Goal: Information Seeking & Learning: Check status

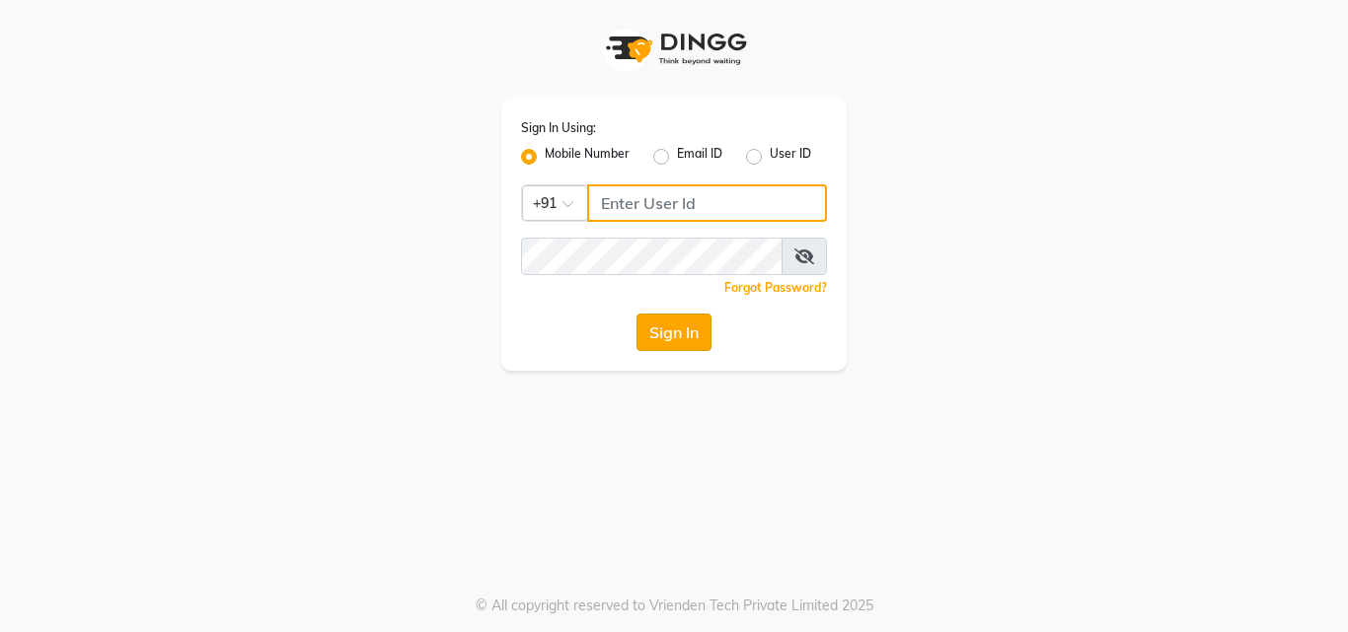
type input "9503183131"
click at [682, 333] on button "Sign In" at bounding box center [673, 332] width 75 height 37
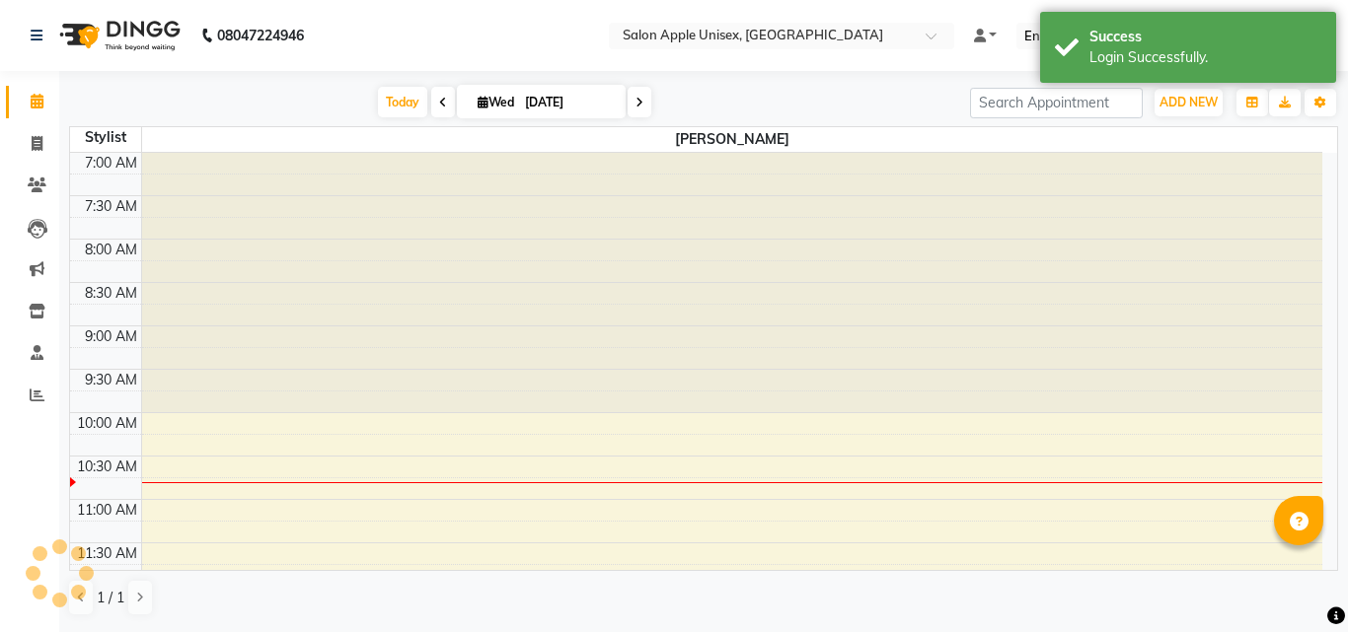
click at [59, 152] on div "[DATE] [DATE] Toggle Dropdown Add Appointment Add Invoice Add Expense Add Atten…" at bounding box center [703, 350] width 1289 height 558
click at [46, 152] on span at bounding box center [37, 144] width 35 height 23
select select "133"
select select "service"
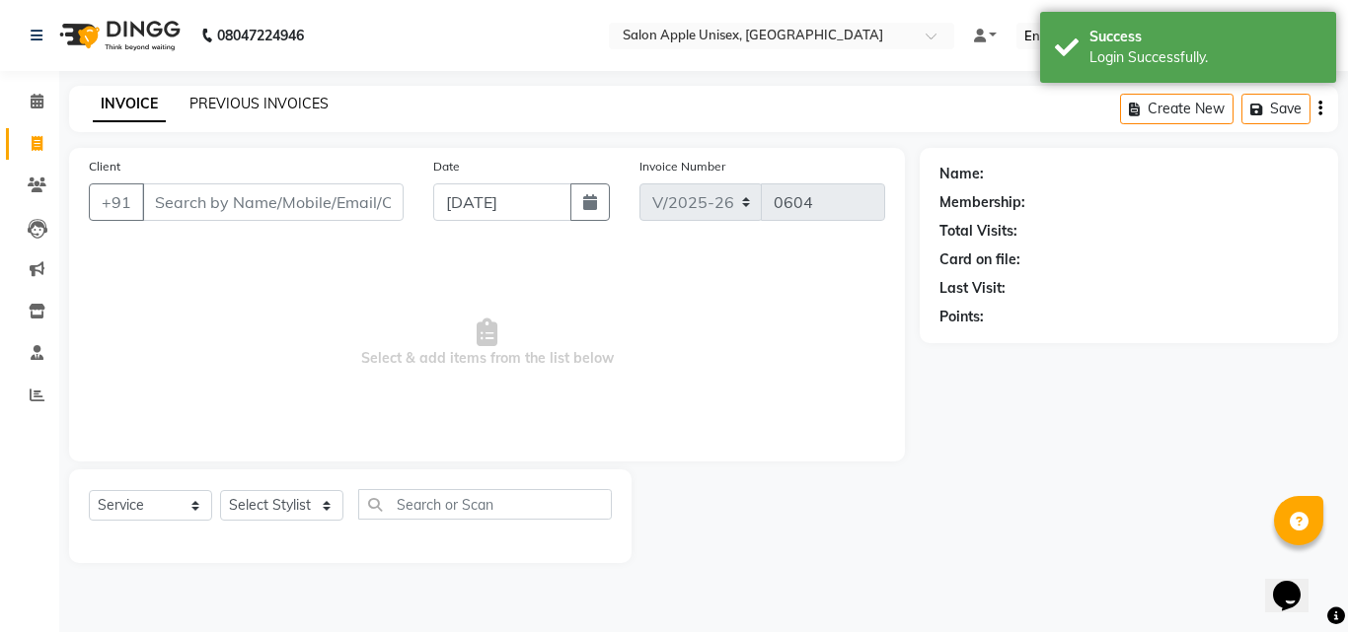
click at [252, 107] on link "PREVIOUS INVOICES" at bounding box center [258, 104] width 139 height 18
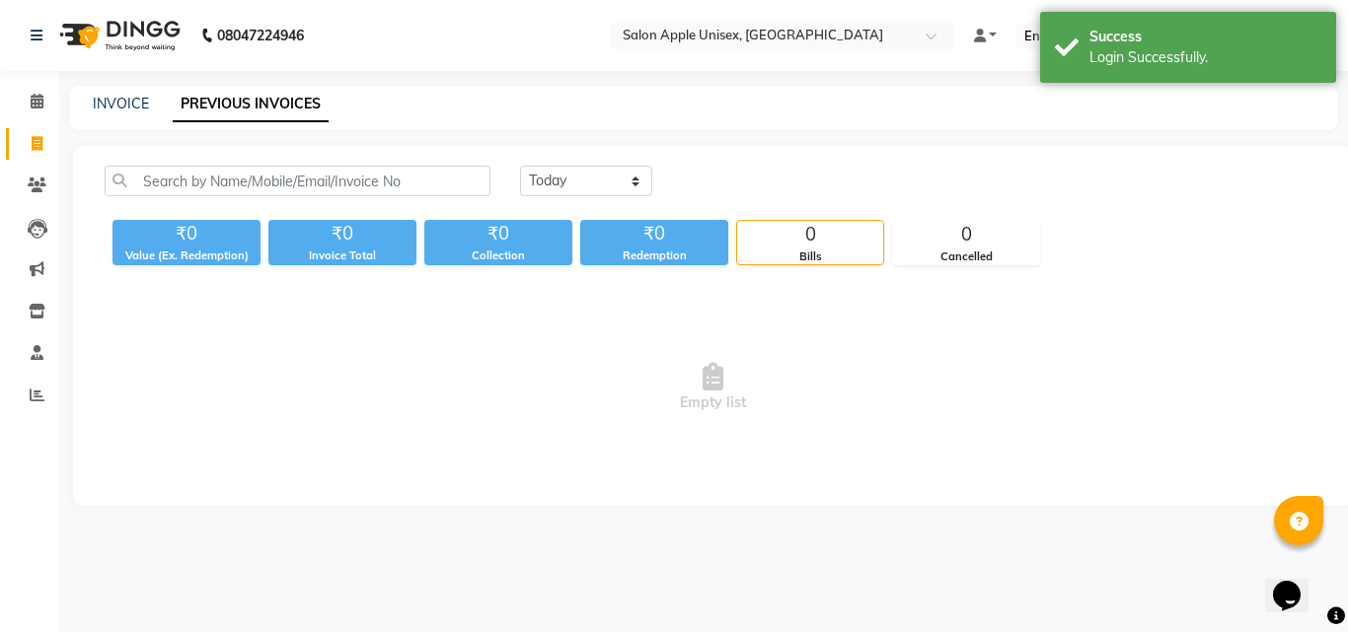
drag, startPoint x: 597, startPoint y: 198, endPoint x: 596, endPoint y: 186, distance: 11.9
click at [600, 196] on div "[DATE] [DATE] Custom Range" at bounding box center [920, 189] width 831 height 46
click at [596, 186] on select "[DATE] [DATE] Custom Range" at bounding box center [586, 181] width 132 height 31
select select "range"
click at [520, 166] on select "[DATE] [DATE] Custom Range" at bounding box center [586, 181] width 132 height 31
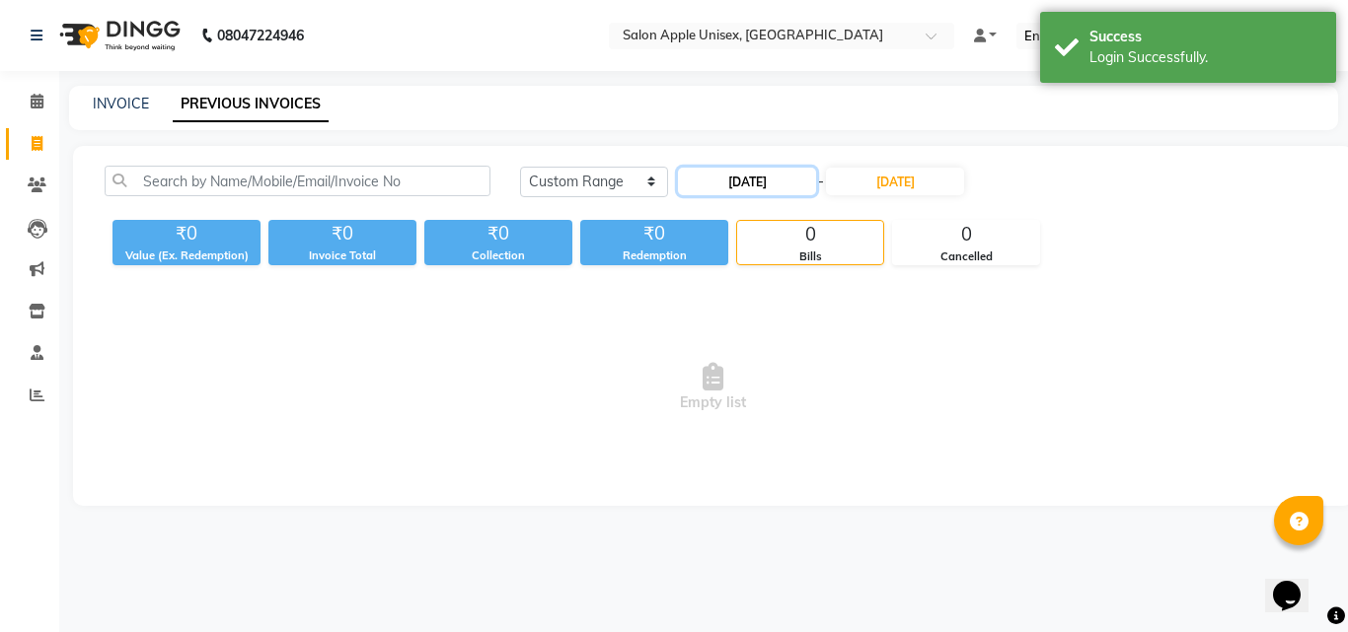
click at [777, 189] on input "[DATE]" at bounding box center [747, 182] width 138 height 28
select select "9"
select select "2025"
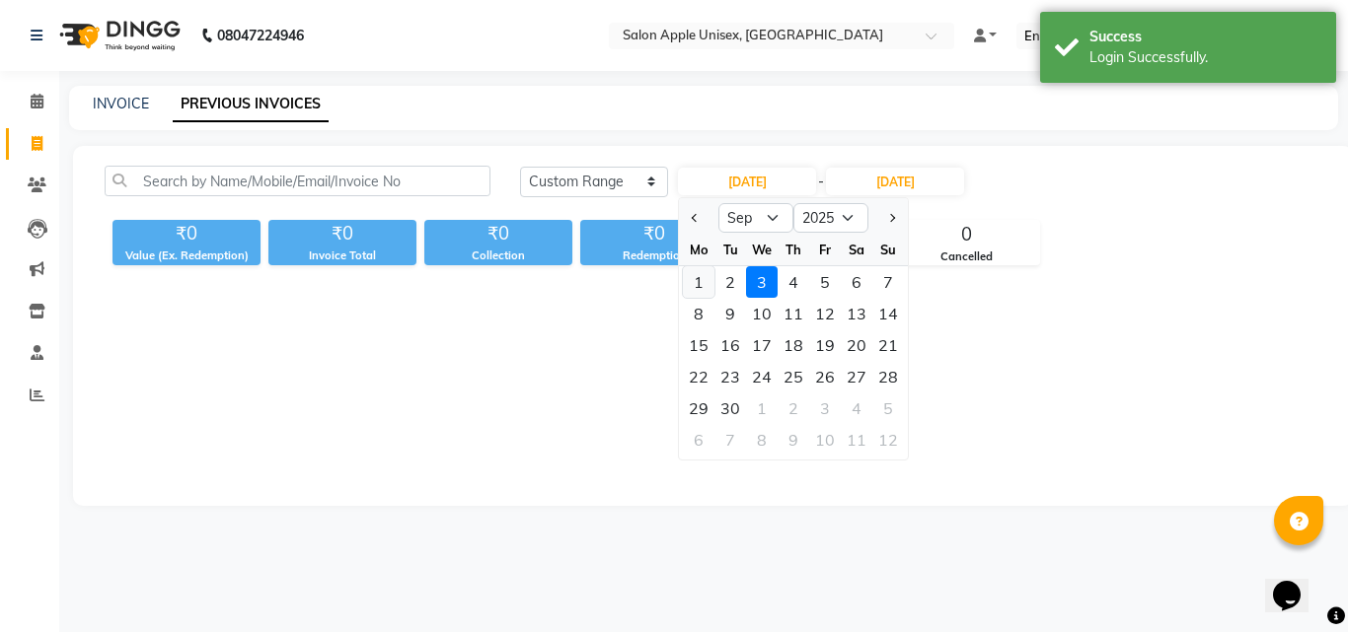
click at [710, 277] on div "1" at bounding box center [699, 282] width 32 height 32
type input "[DATE]"
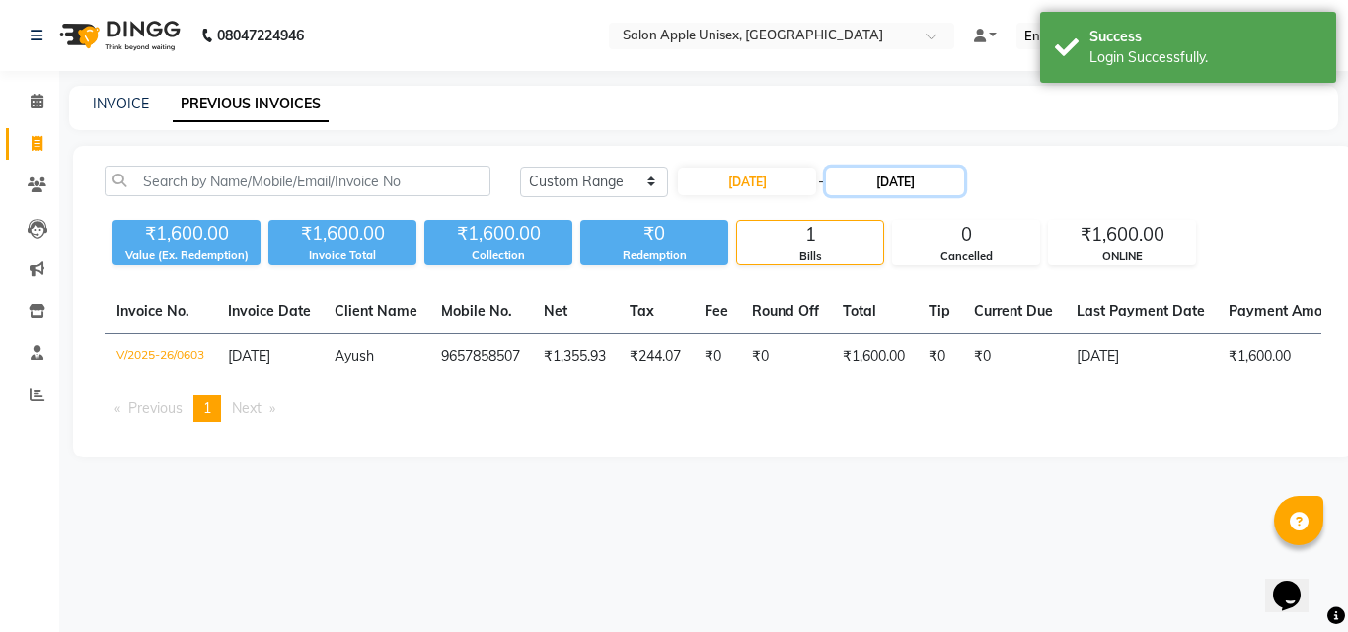
click at [880, 179] on input "[DATE]" at bounding box center [895, 182] width 138 height 28
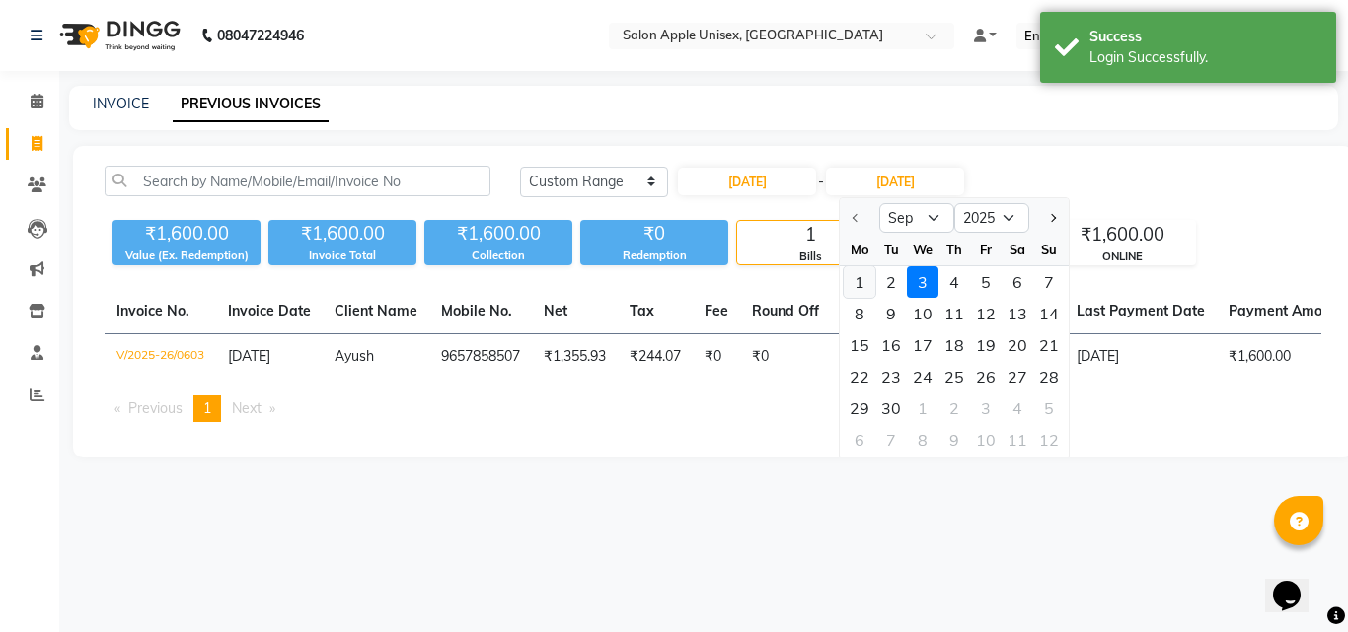
click at [852, 288] on div "1" at bounding box center [860, 282] width 32 height 32
type input "[DATE]"
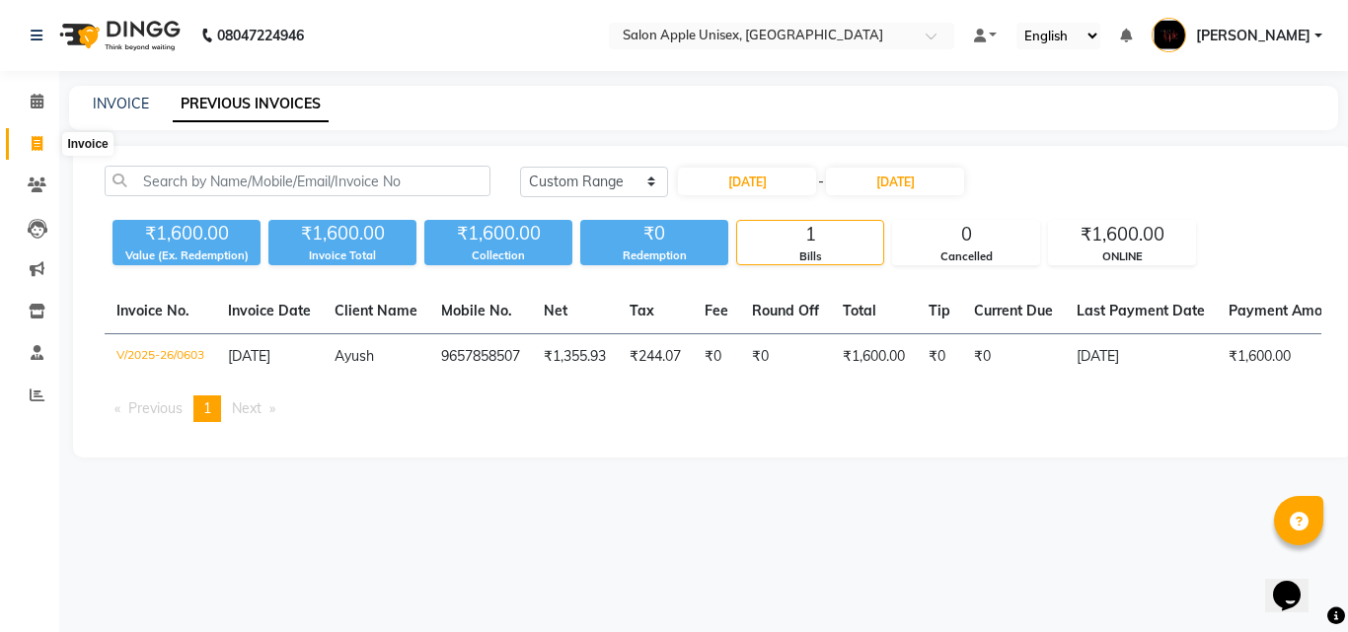
click at [32, 137] on icon at bounding box center [37, 143] width 11 height 15
select select "133"
select select "service"
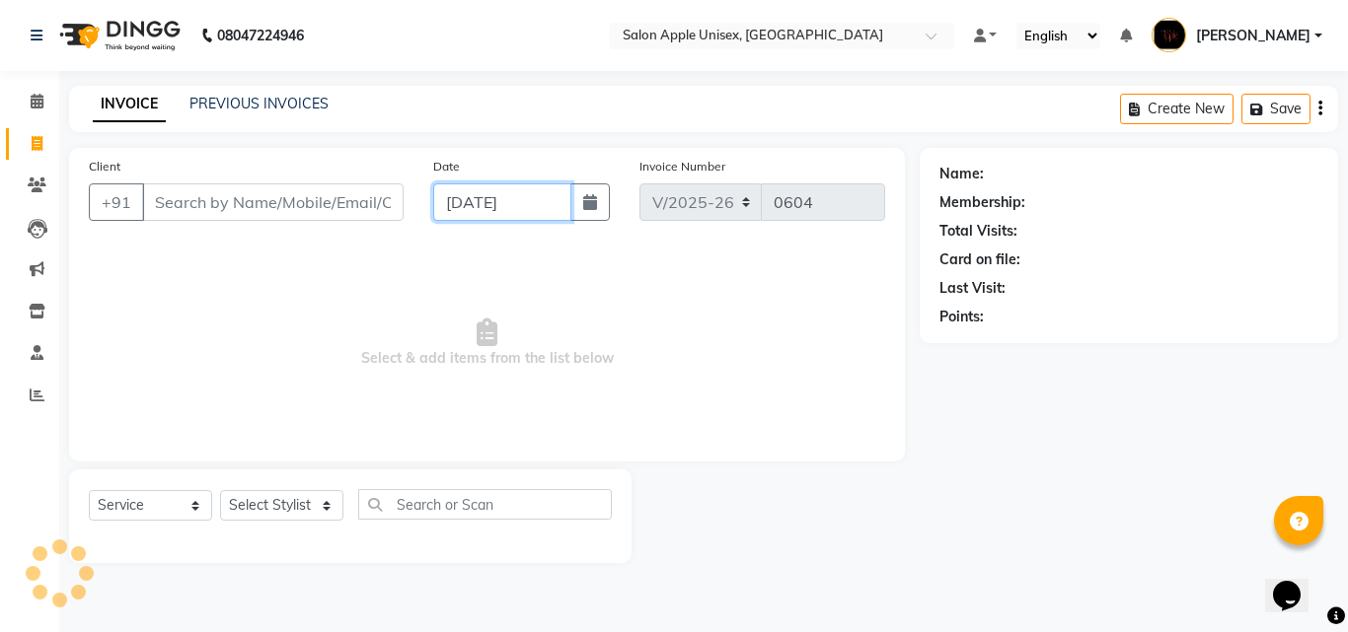
click at [472, 190] on input "[DATE]" at bounding box center [502, 202] width 138 height 37
select select "9"
select select "2025"
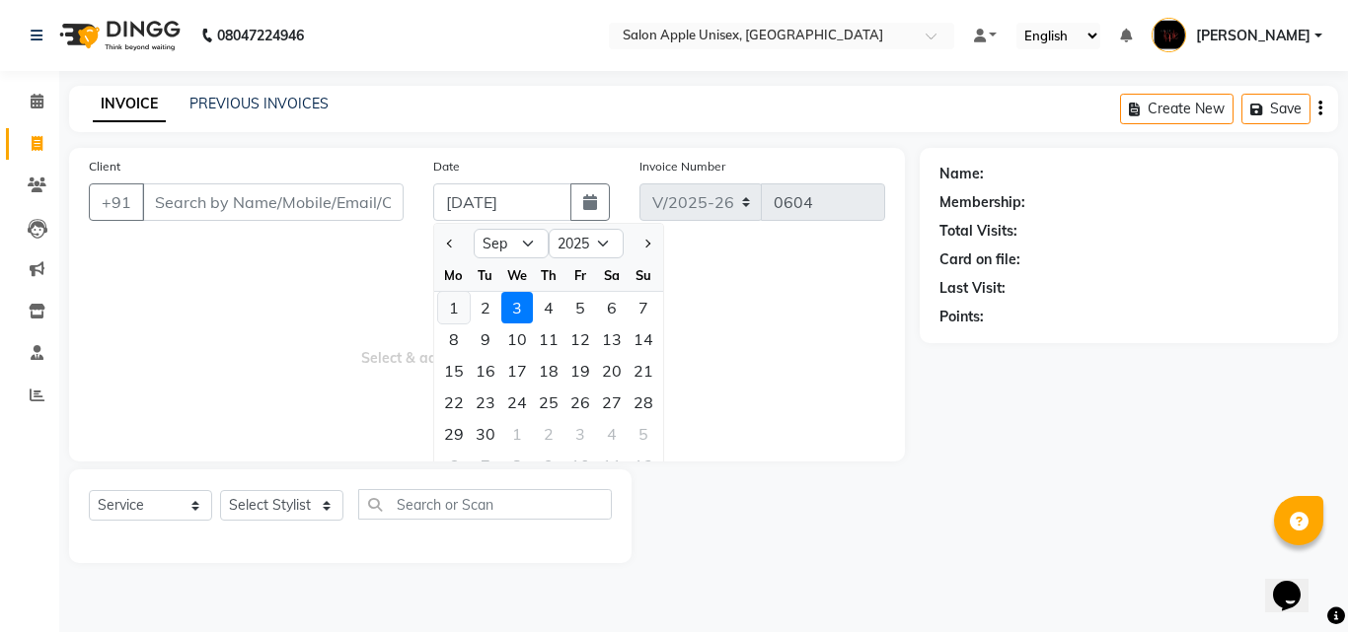
click at [459, 315] on div "1" at bounding box center [454, 308] width 32 height 32
type input "[DATE]"
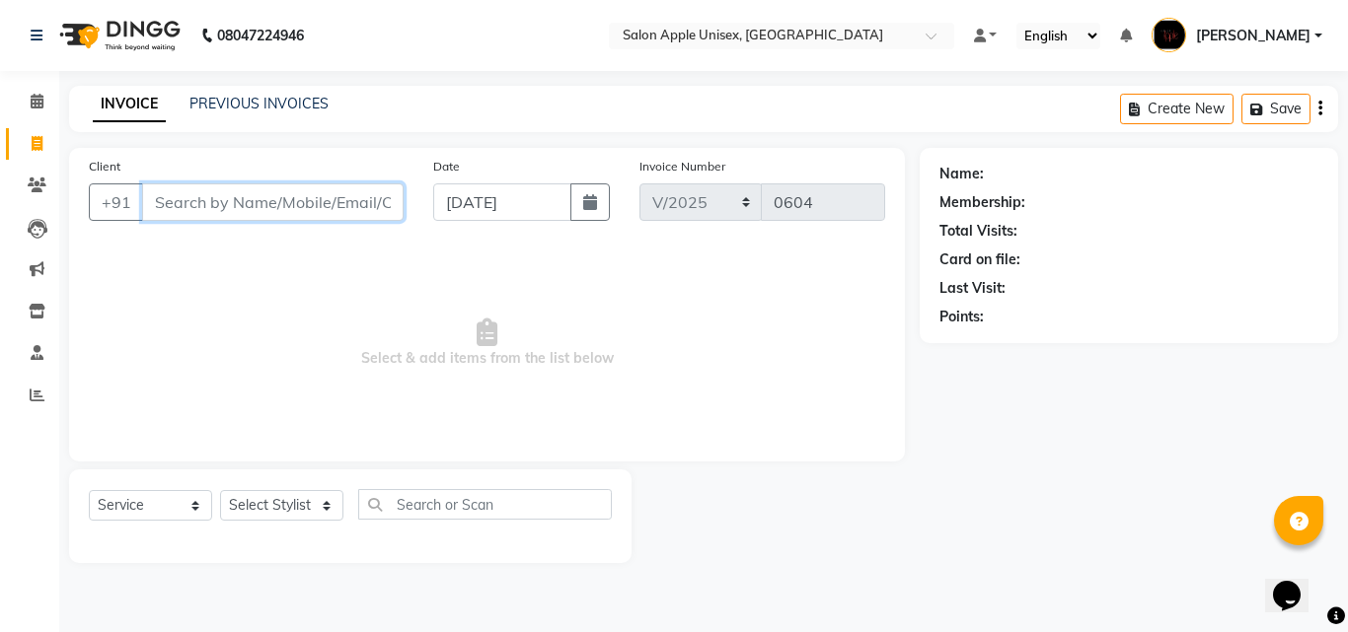
click at [300, 189] on input "Client" at bounding box center [272, 202] width 261 height 37
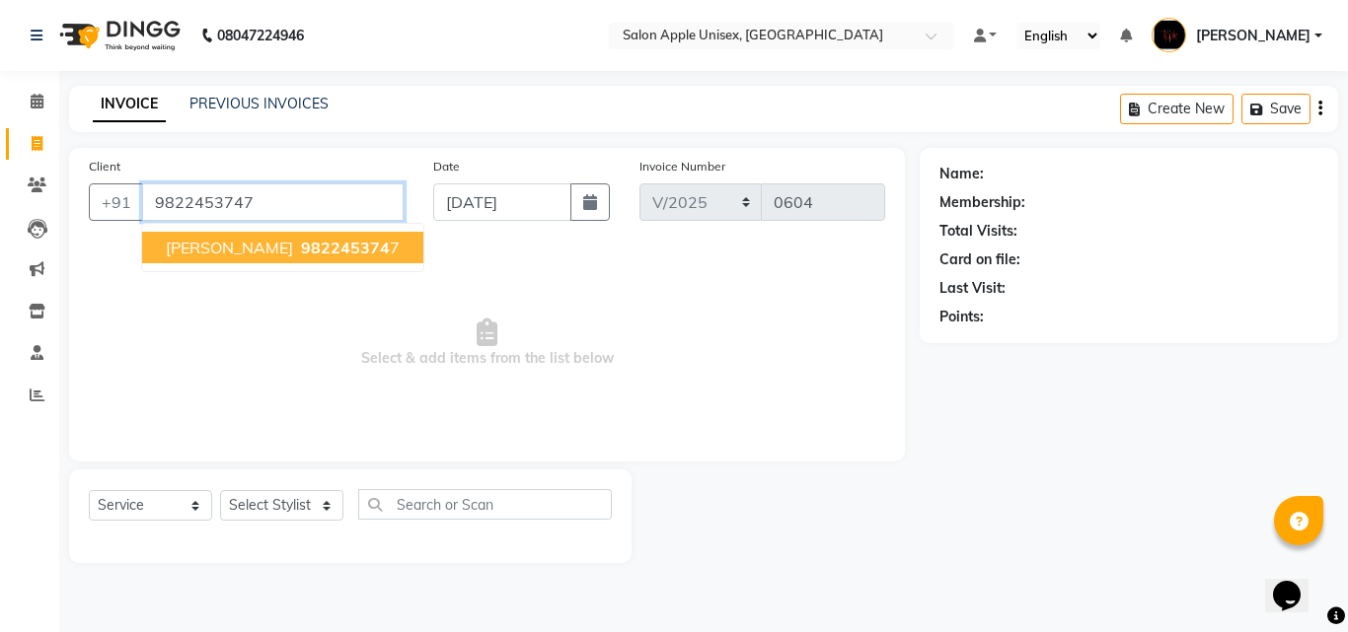
type input "9822453747"
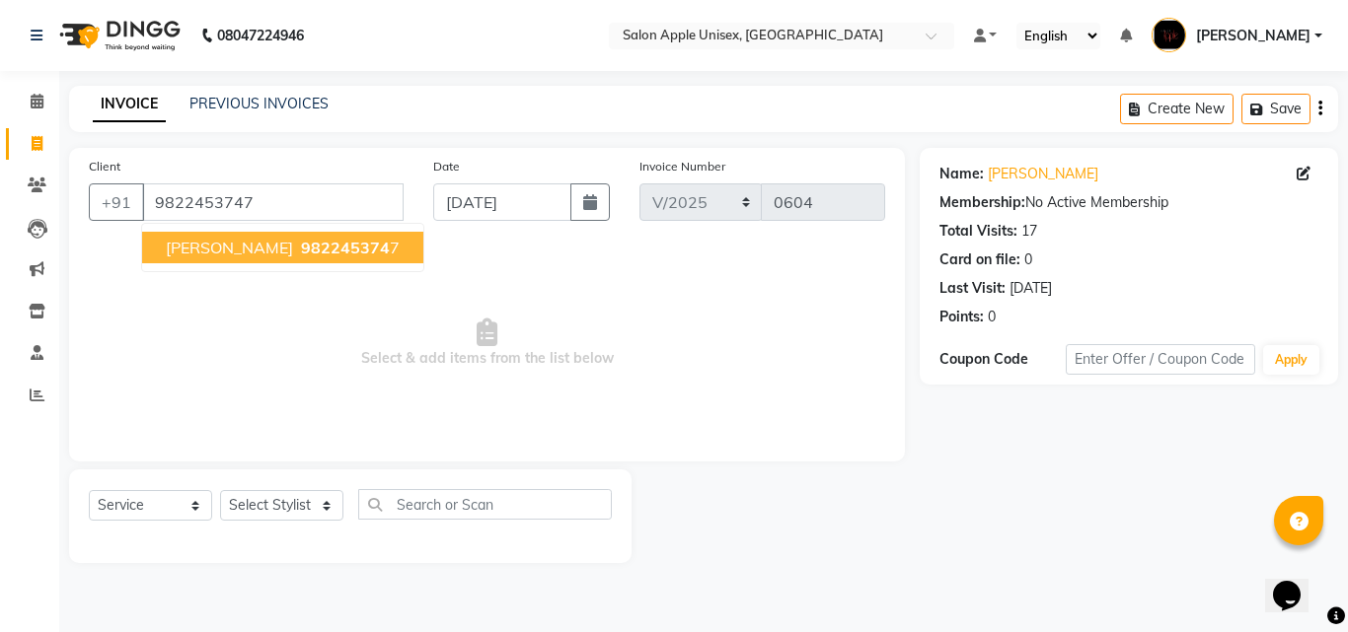
click at [219, 259] on button "[PERSON_NAME] 982245374 7" at bounding box center [282, 248] width 281 height 32
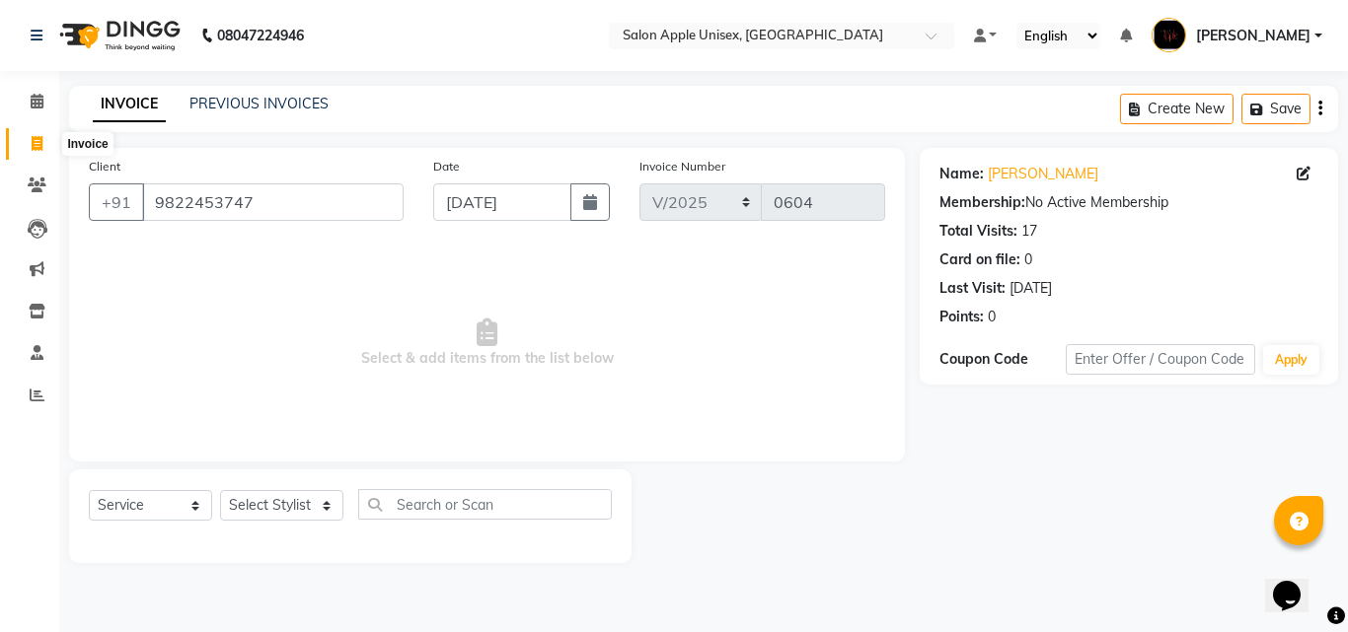
click at [38, 136] on icon at bounding box center [37, 143] width 11 height 15
select select "service"
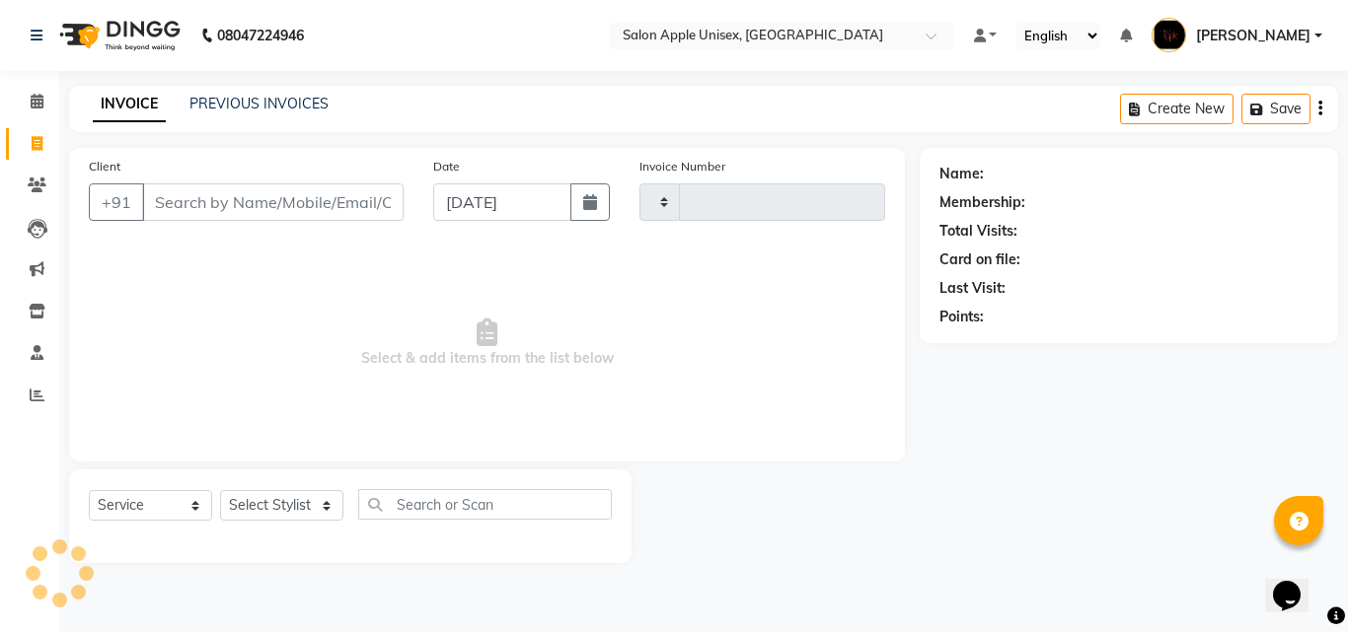
type input "0604"
select select "133"
click at [217, 96] on link "PREVIOUS INVOICES" at bounding box center [258, 104] width 139 height 18
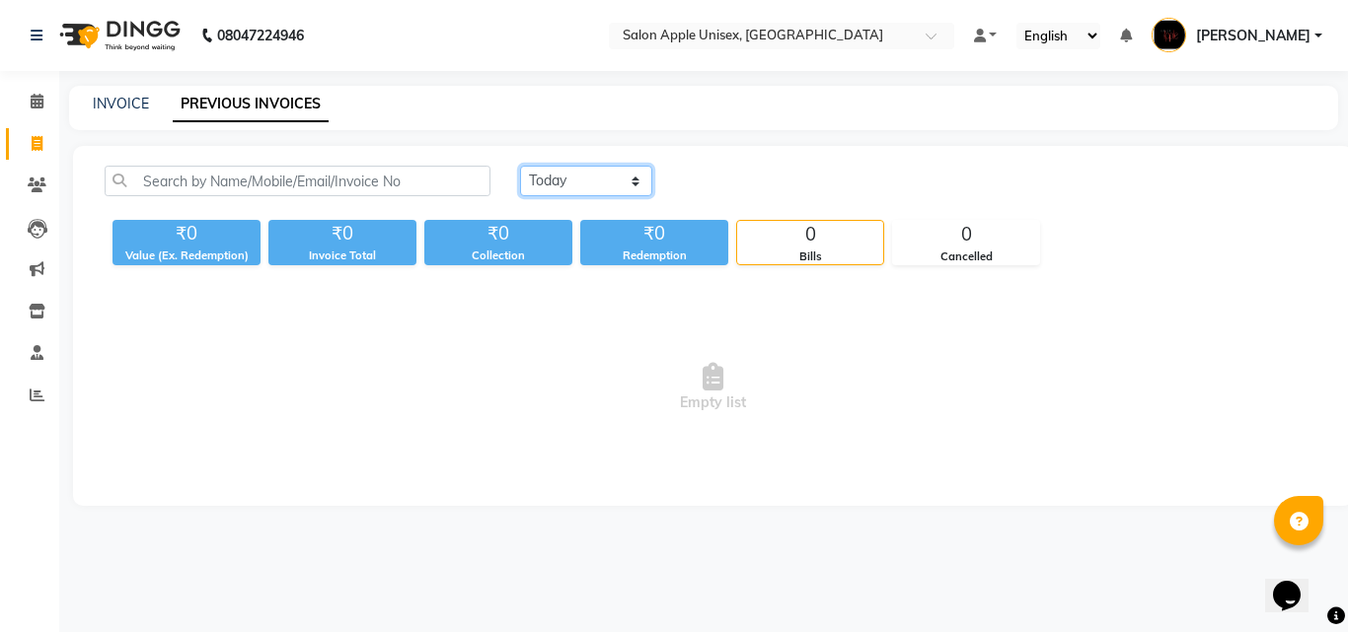
click at [585, 183] on select "[DATE] [DATE] Custom Range" at bounding box center [586, 181] width 132 height 31
select select "range"
click at [520, 166] on select "[DATE] [DATE] Custom Range" at bounding box center [586, 181] width 132 height 31
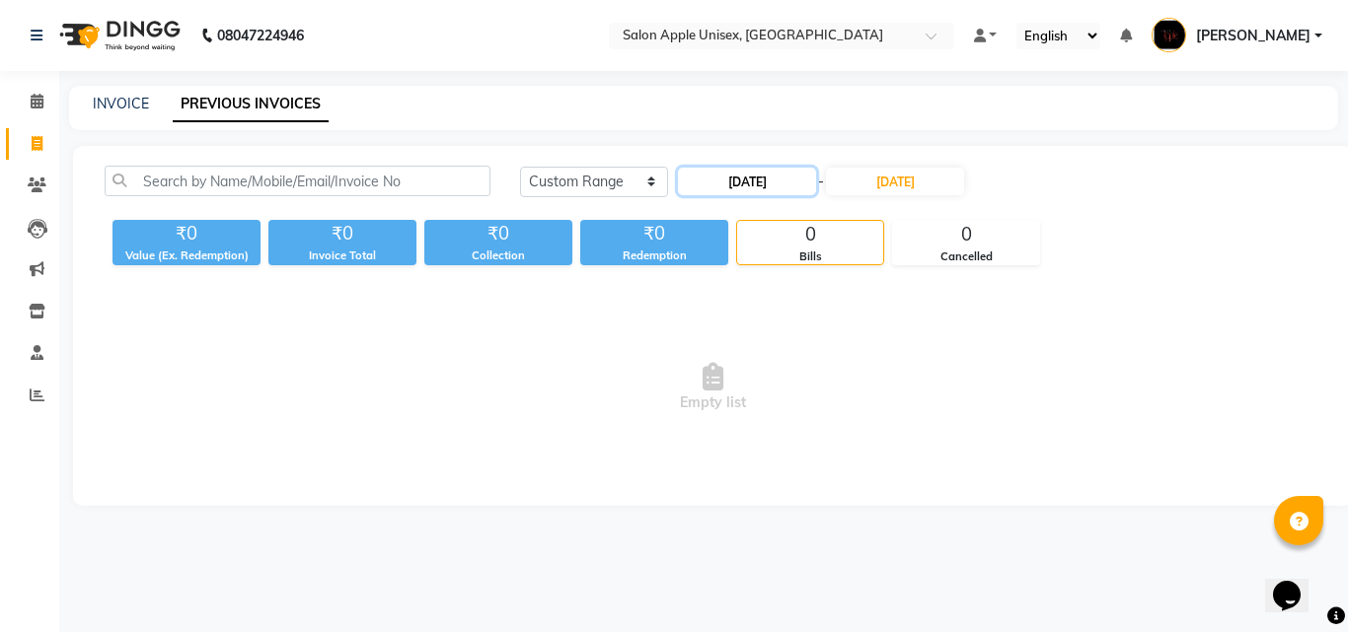
click at [742, 180] on input "[DATE]" at bounding box center [747, 182] width 138 height 28
select select "9"
select select "2025"
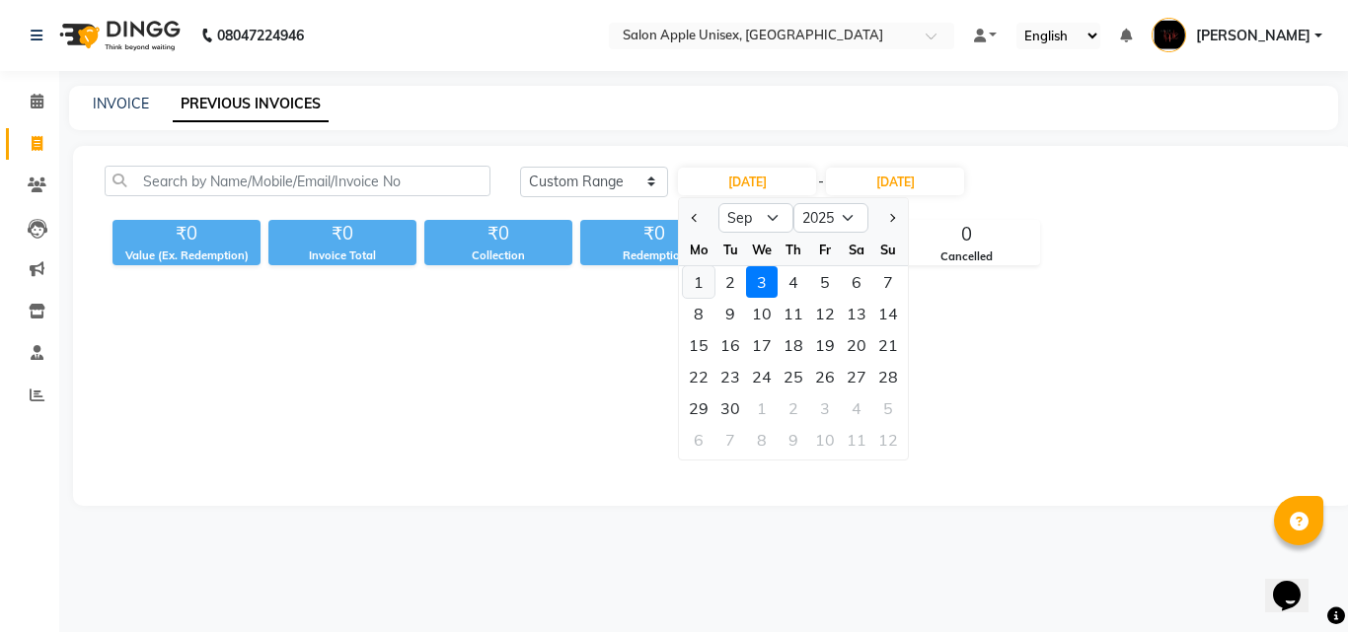
click at [698, 283] on div "1" at bounding box center [699, 282] width 32 height 32
type input "[DATE]"
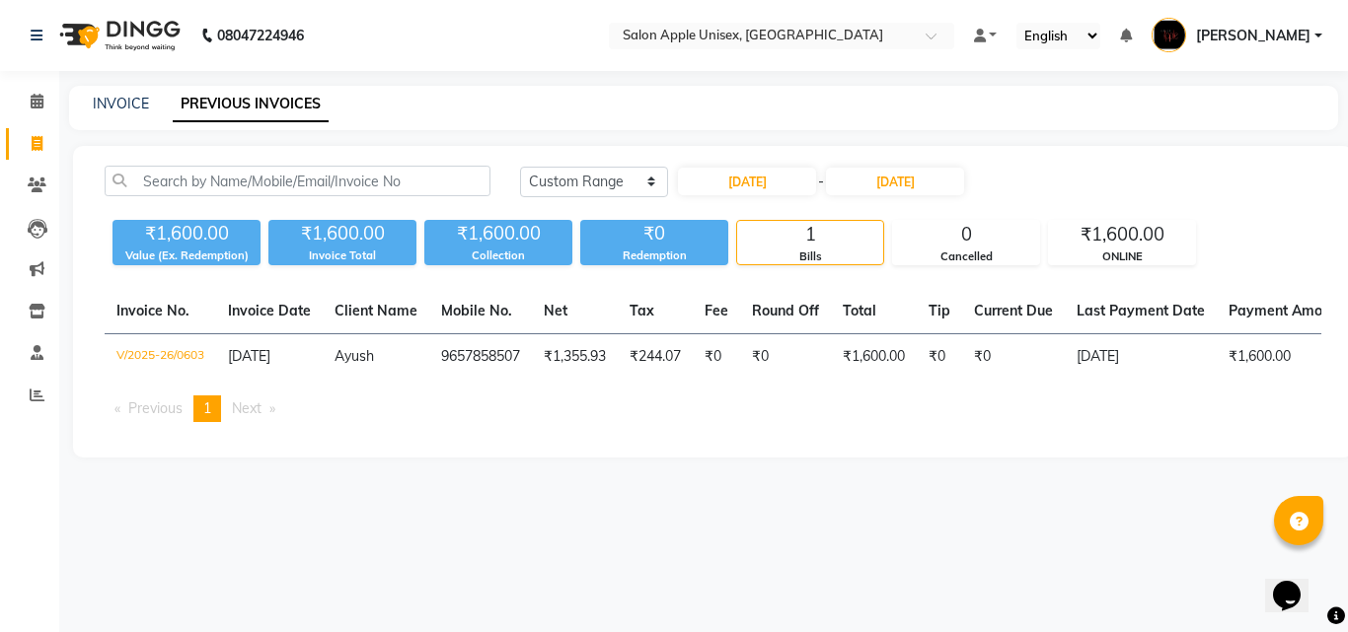
click at [814, 247] on div "1" at bounding box center [810, 235] width 146 height 28
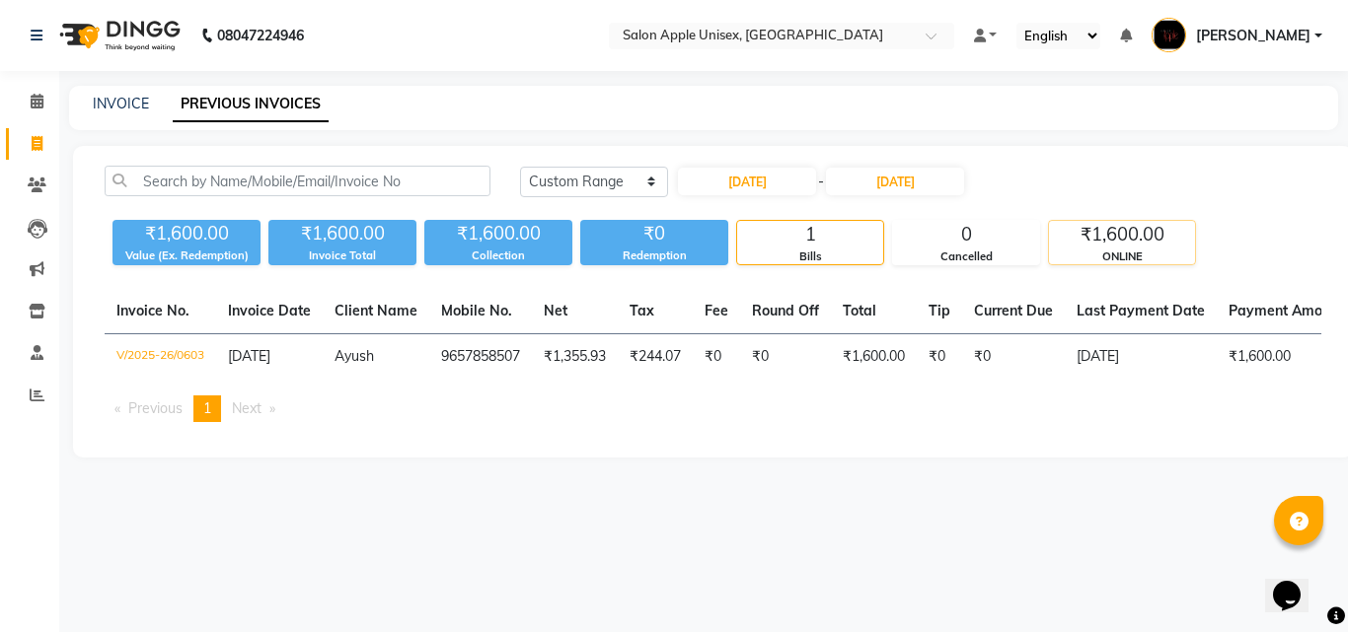
click at [1094, 249] on div "ONLINE" at bounding box center [1122, 257] width 146 height 17
click at [840, 239] on div "1" at bounding box center [810, 235] width 146 height 28
click at [159, 212] on div "₹1,600.00 Value (Ex. Redemption) ₹1,600.00 Invoice Total ₹1,600.00 Collection ₹…" at bounding box center [713, 238] width 1217 height 53
click at [39, 149] on icon at bounding box center [37, 143] width 11 height 15
select select "service"
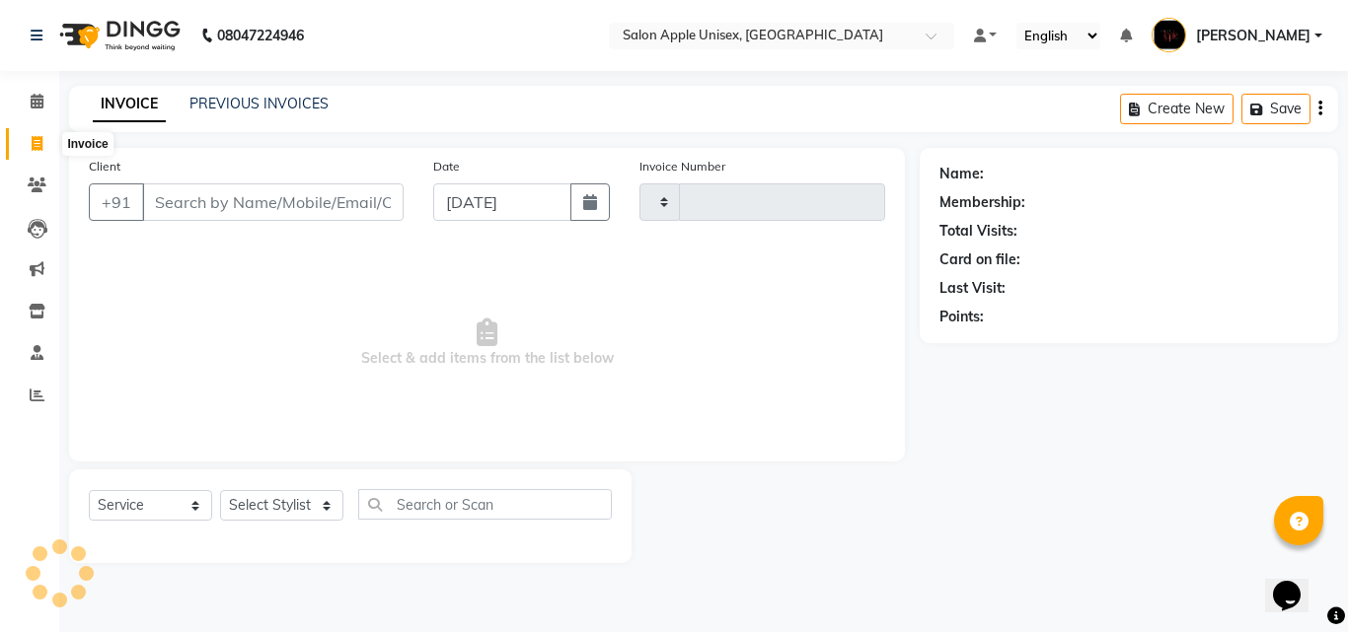
type input "0604"
select select "133"
click at [265, 198] on input "Client" at bounding box center [272, 202] width 261 height 37
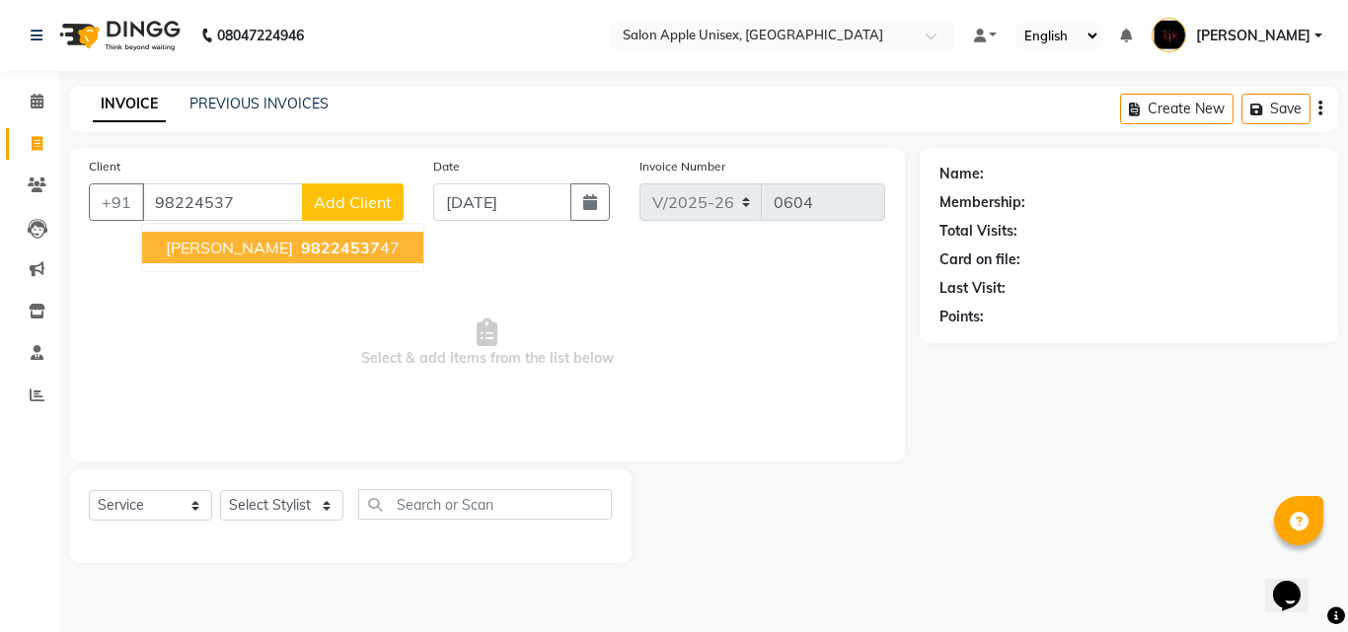
click at [301, 256] on span "98224537" at bounding box center [340, 248] width 79 height 20
type input "9822453747"
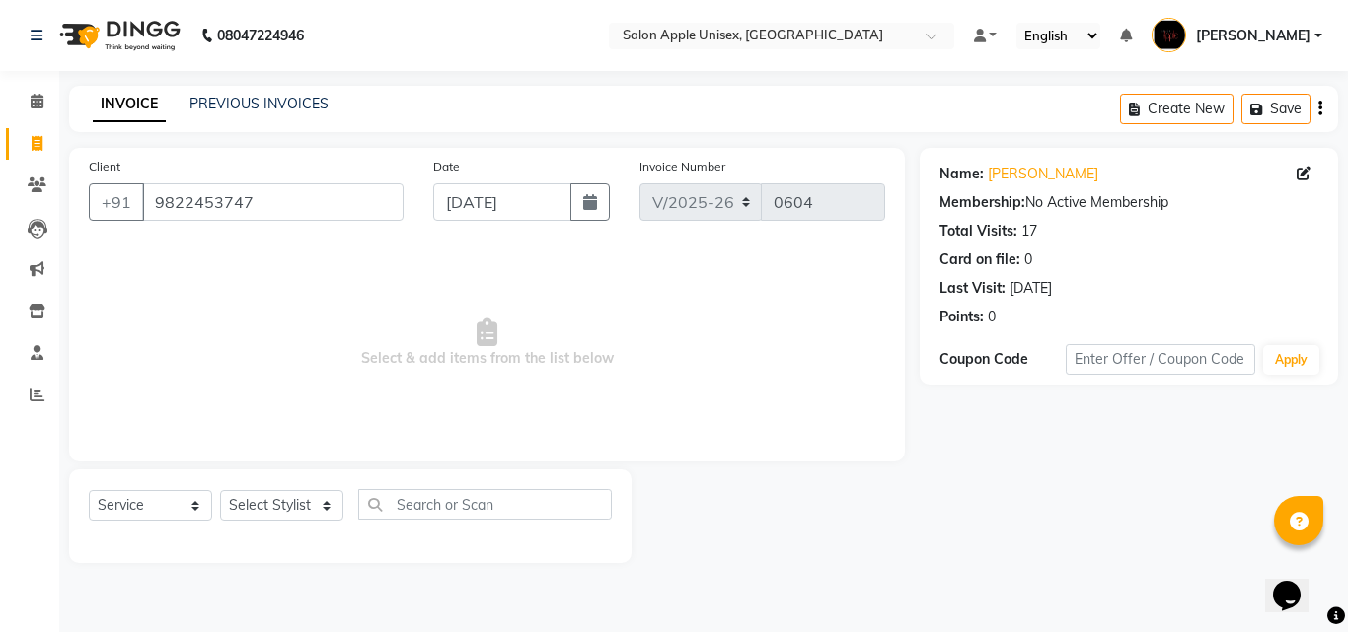
click at [997, 186] on div "Name: [PERSON_NAME] Membership: No Active Membership Total Visits: 17 Card on f…" at bounding box center [1128, 242] width 379 height 172
click at [995, 165] on link "[PERSON_NAME]" at bounding box center [1043, 174] width 111 height 21
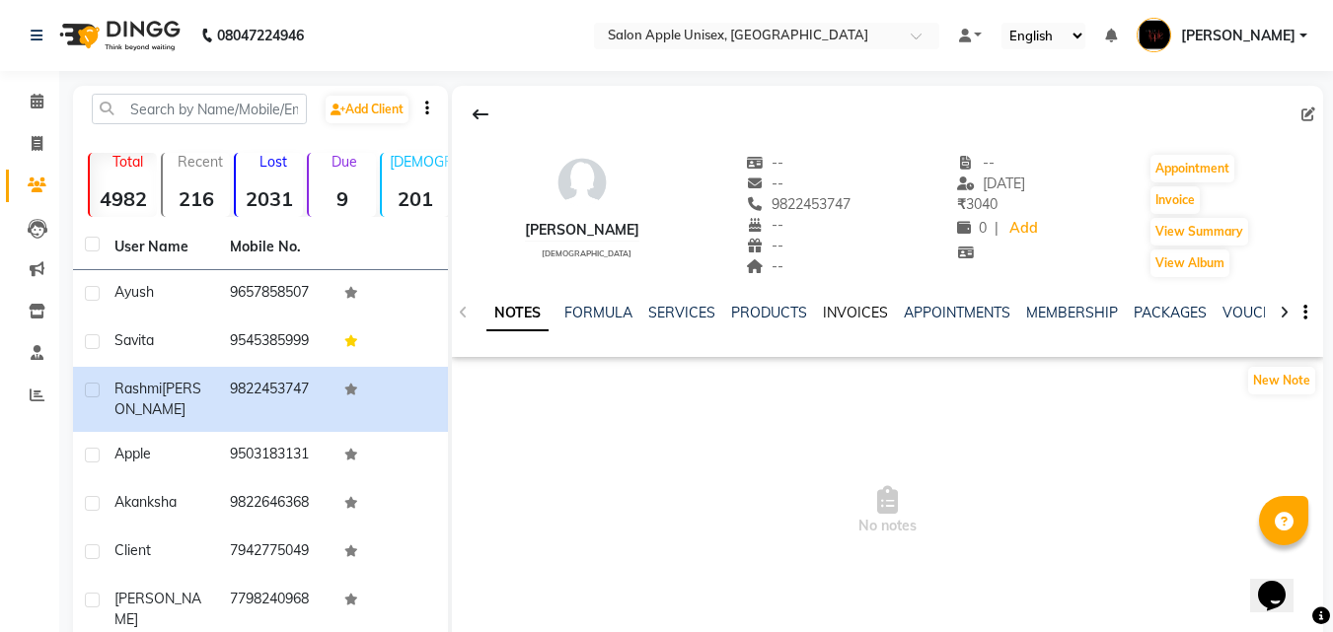
click at [860, 305] on link "INVOICES" at bounding box center [855, 313] width 65 height 18
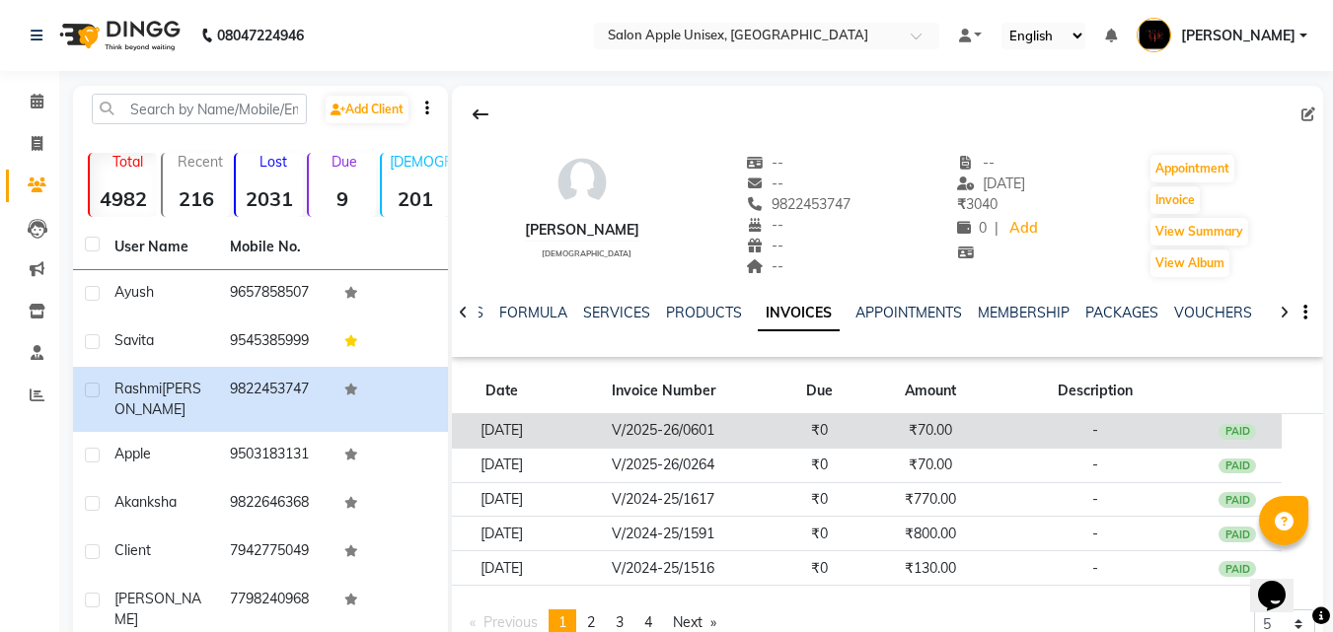
click at [776, 439] on td "V/2025-26/0601" at bounding box center [664, 431] width 224 height 35
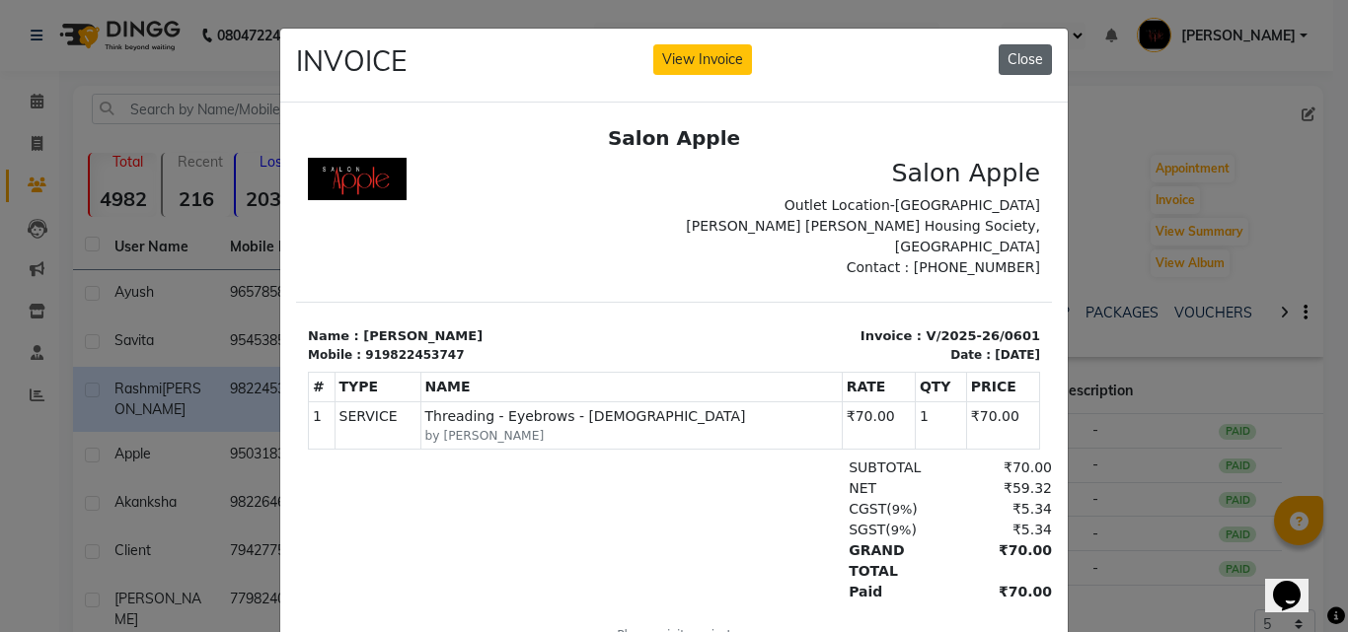
click at [1030, 64] on button "Close" at bounding box center [1025, 59] width 53 height 31
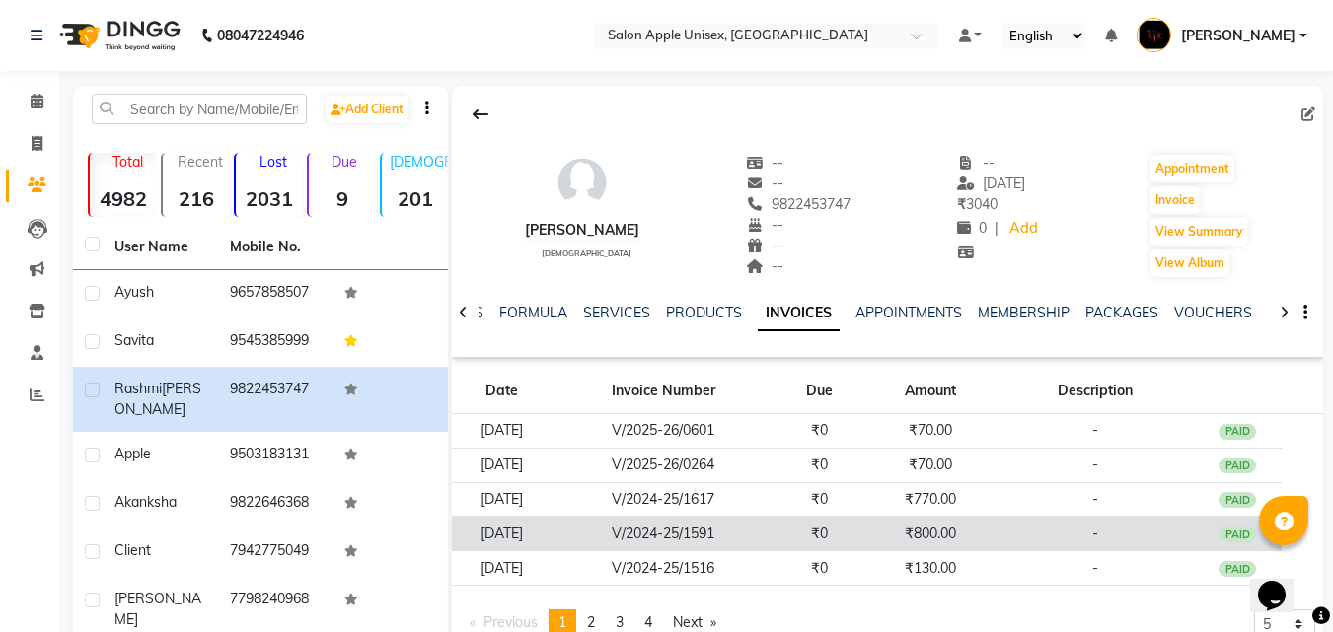
click at [946, 531] on td "₹800.00" at bounding box center [930, 534] width 132 height 35
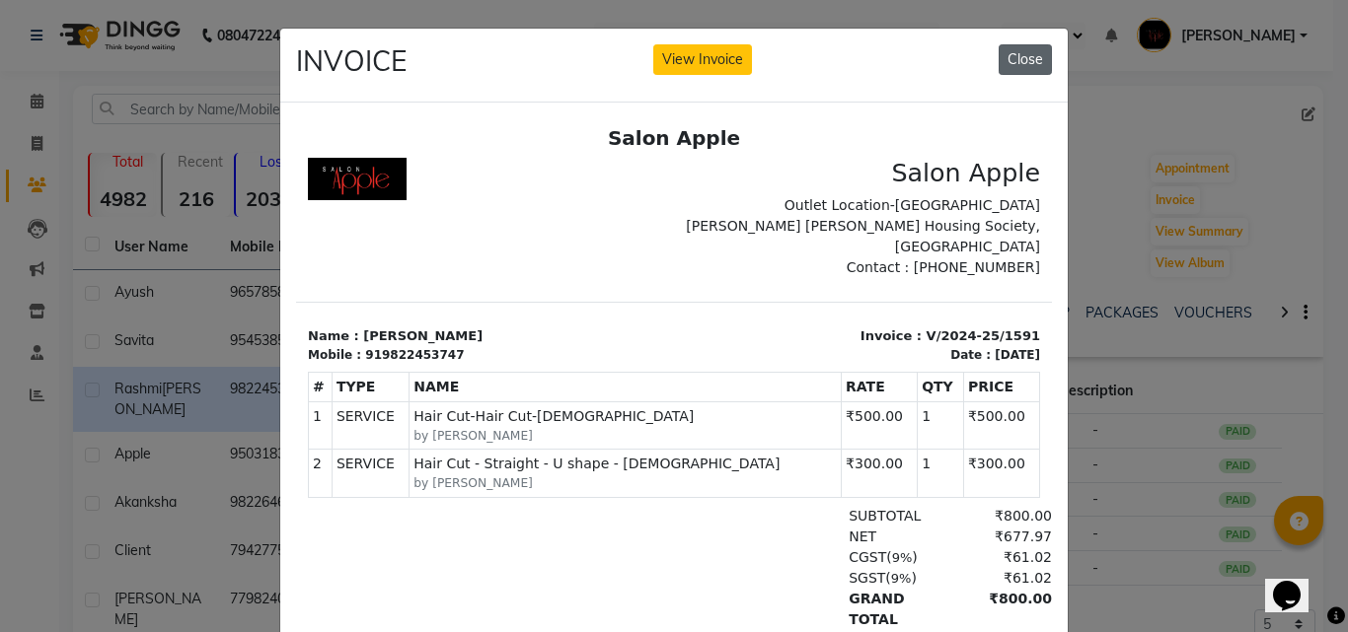
click at [1029, 60] on button "Close" at bounding box center [1025, 59] width 53 height 31
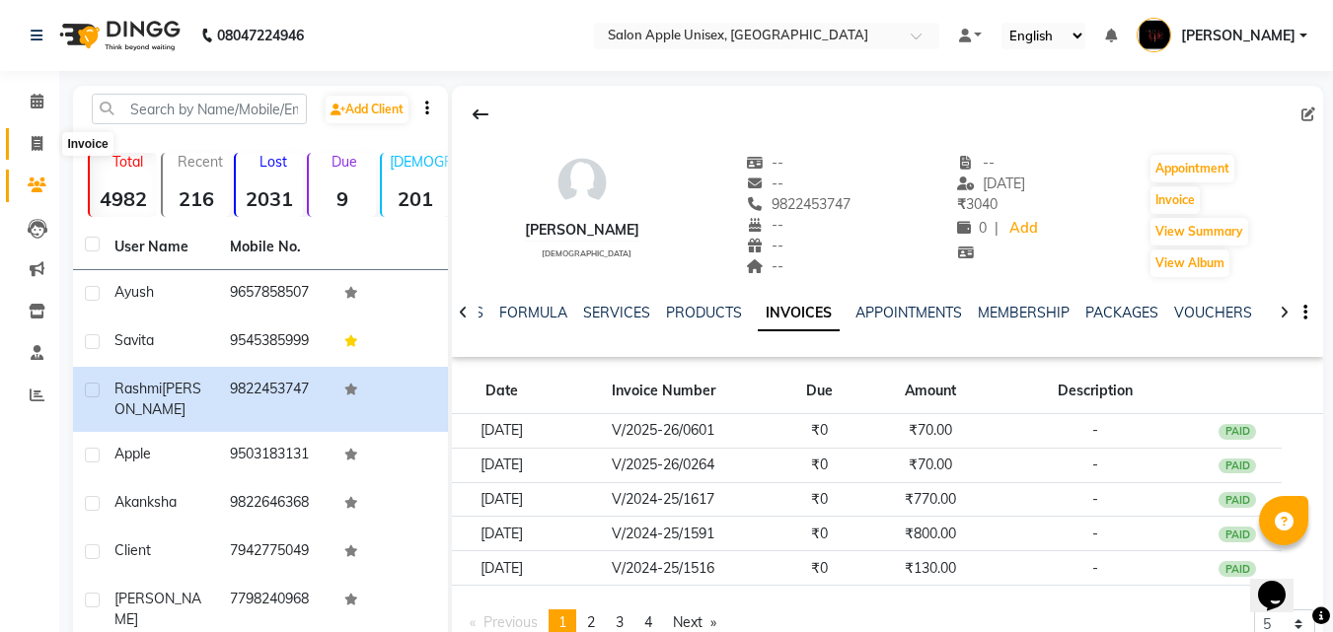
click at [36, 140] on icon at bounding box center [37, 143] width 11 height 15
select select "133"
select select "service"
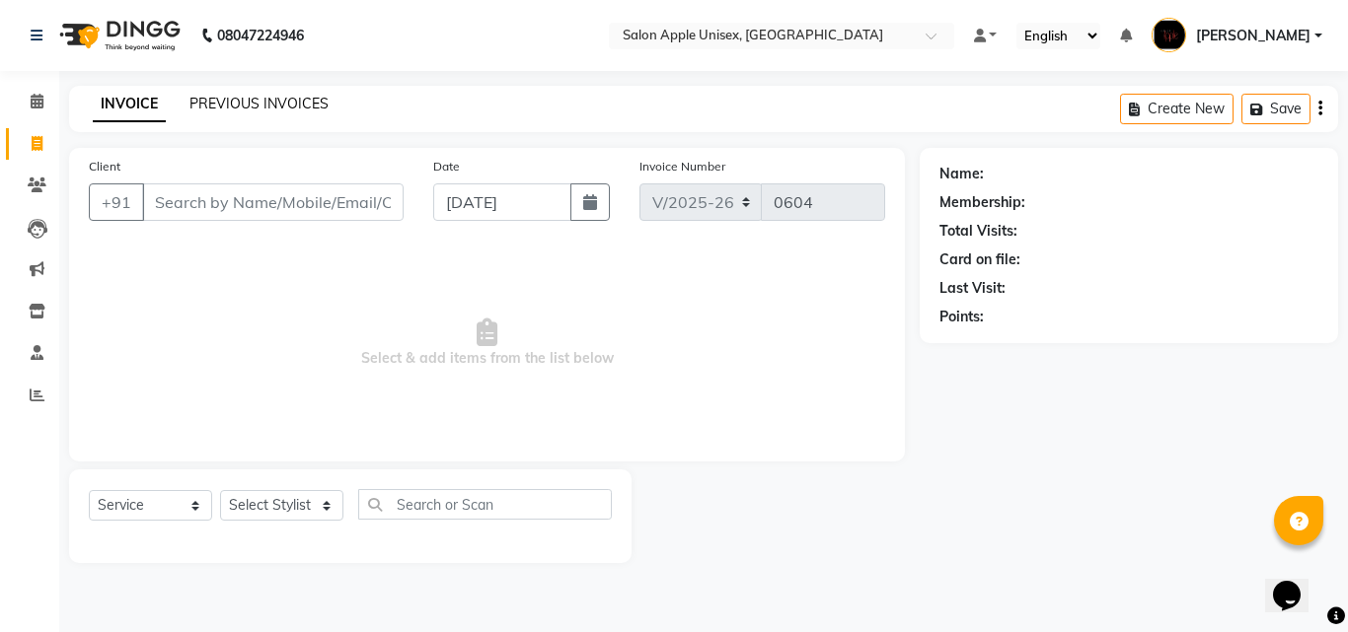
click at [252, 102] on link "PREVIOUS INVOICES" at bounding box center [258, 104] width 139 height 18
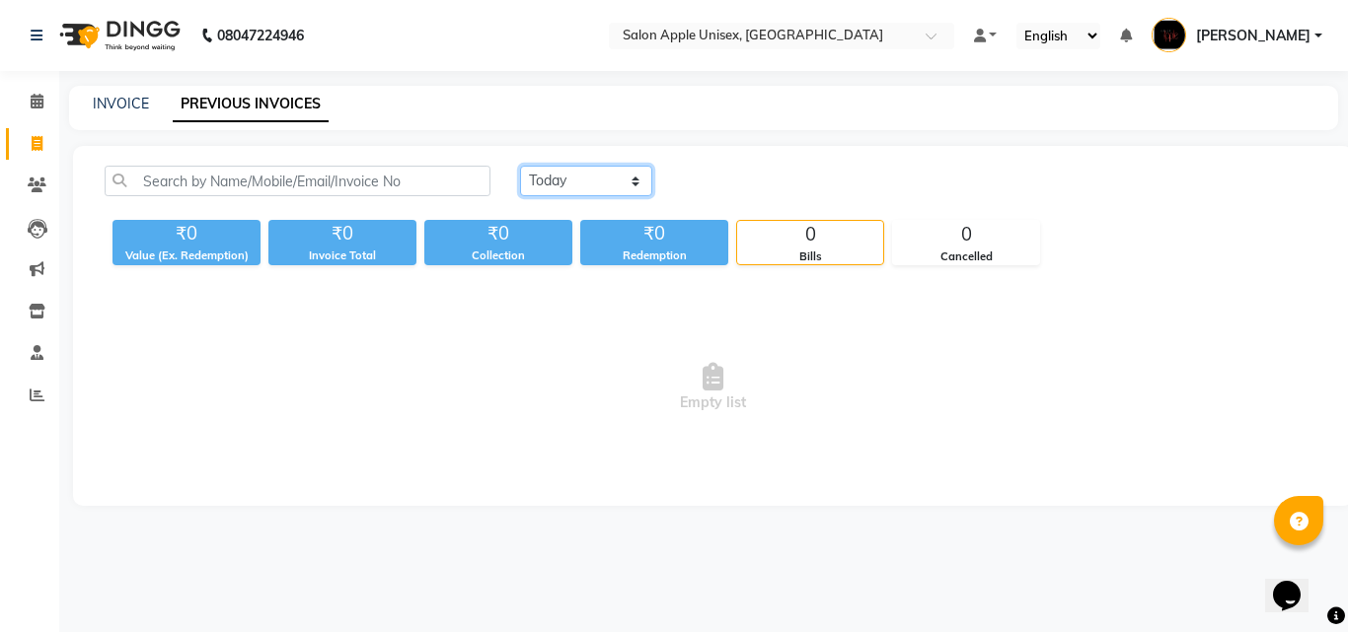
click at [543, 176] on select "[DATE] [DATE] Custom Range" at bounding box center [586, 181] width 132 height 31
select select "range"
click at [520, 166] on select "[DATE] [DATE] Custom Range" at bounding box center [586, 181] width 132 height 31
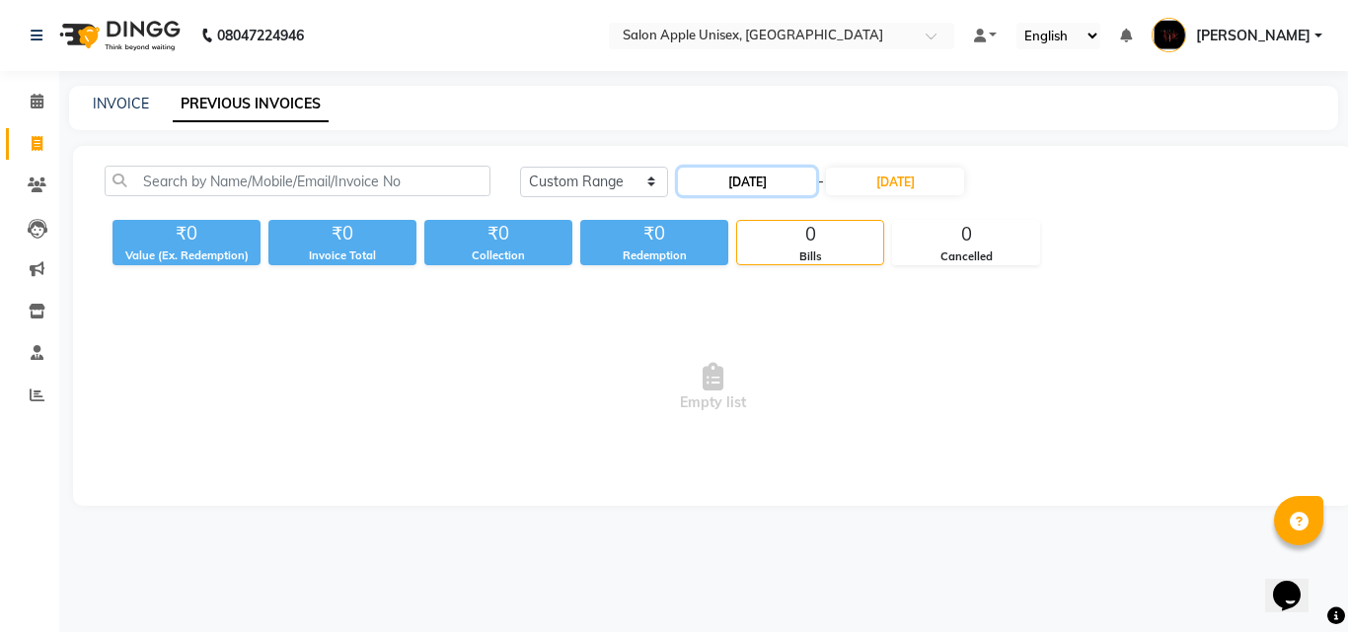
click at [720, 174] on input "[DATE]" at bounding box center [747, 182] width 138 height 28
select select "9"
select select "2025"
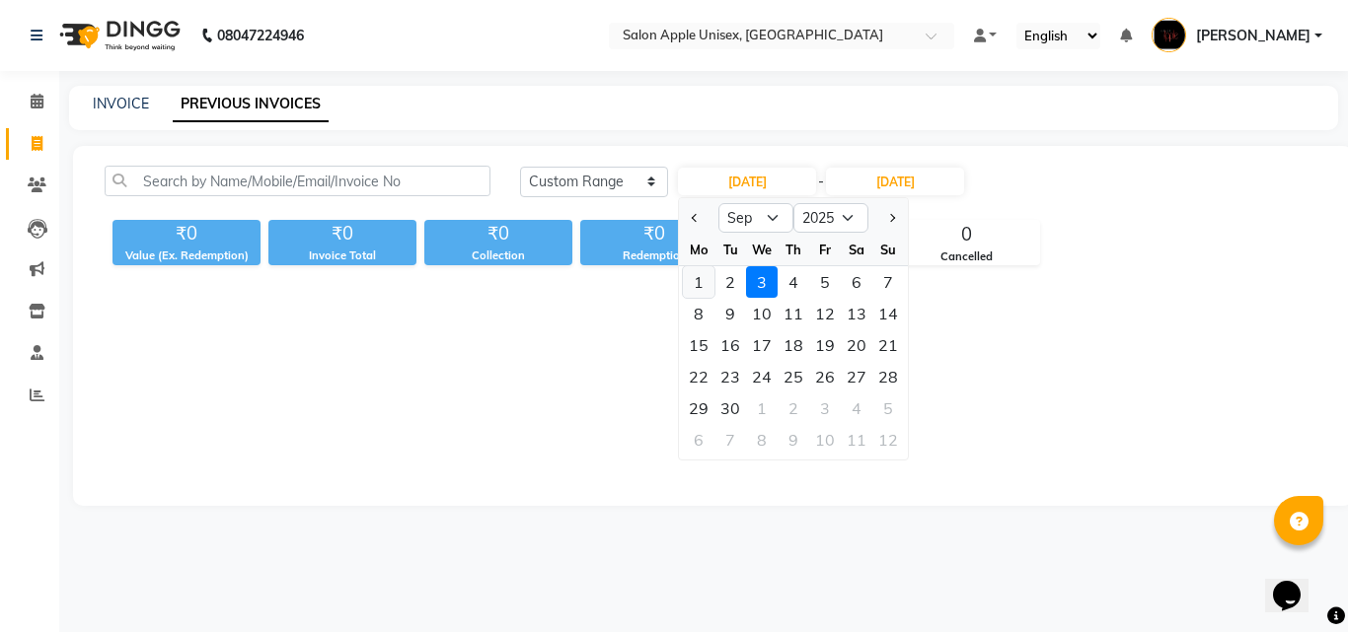
click at [699, 279] on div "1" at bounding box center [699, 282] width 32 height 32
type input "[DATE]"
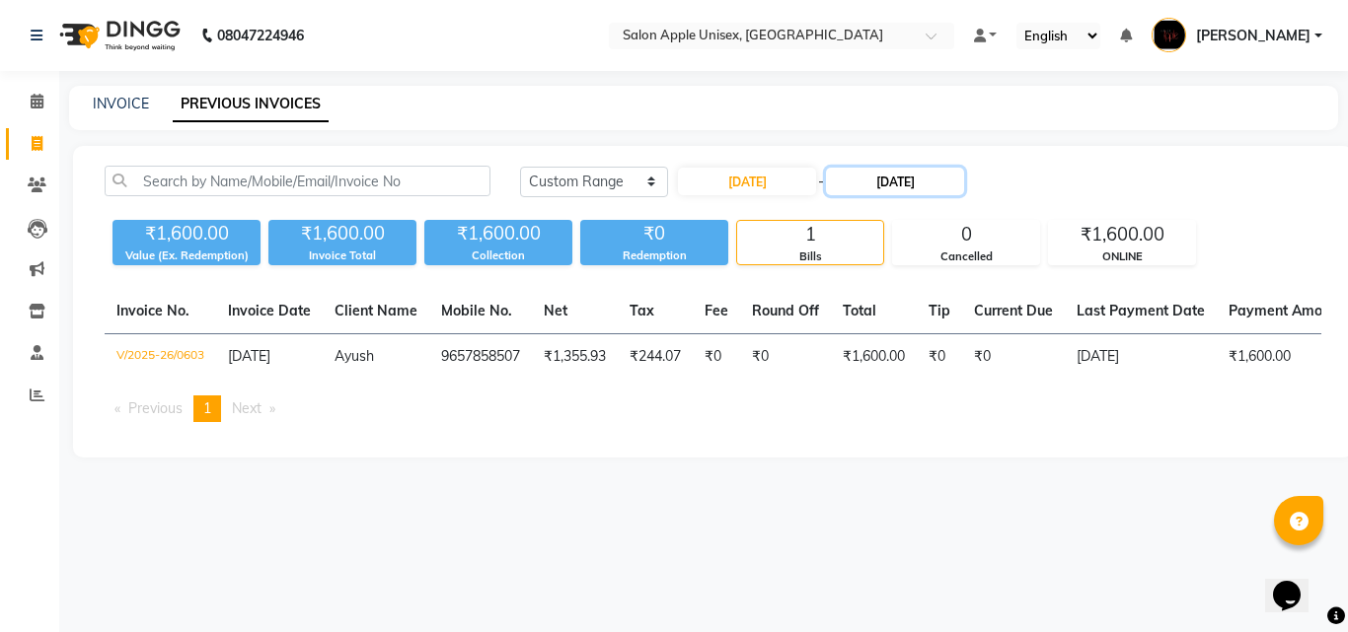
click at [910, 177] on input "[DATE]" at bounding box center [895, 182] width 138 height 28
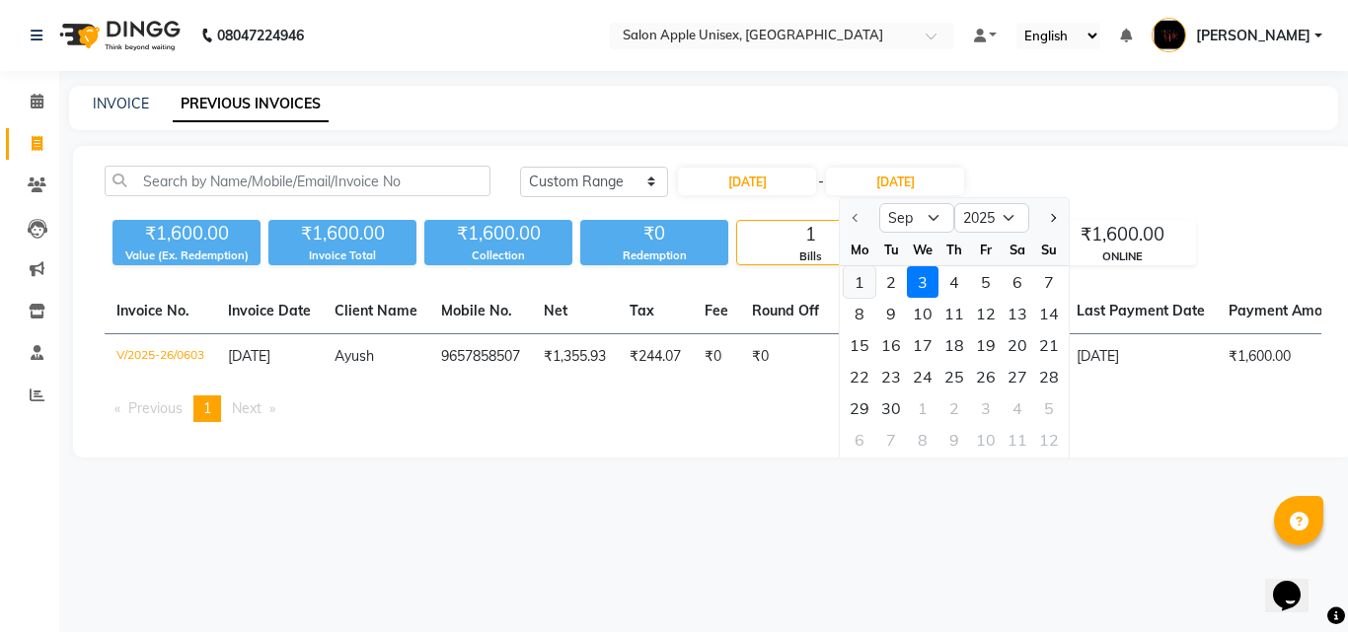
click at [852, 281] on div "1" at bounding box center [860, 282] width 32 height 32
type input "[DATE]"
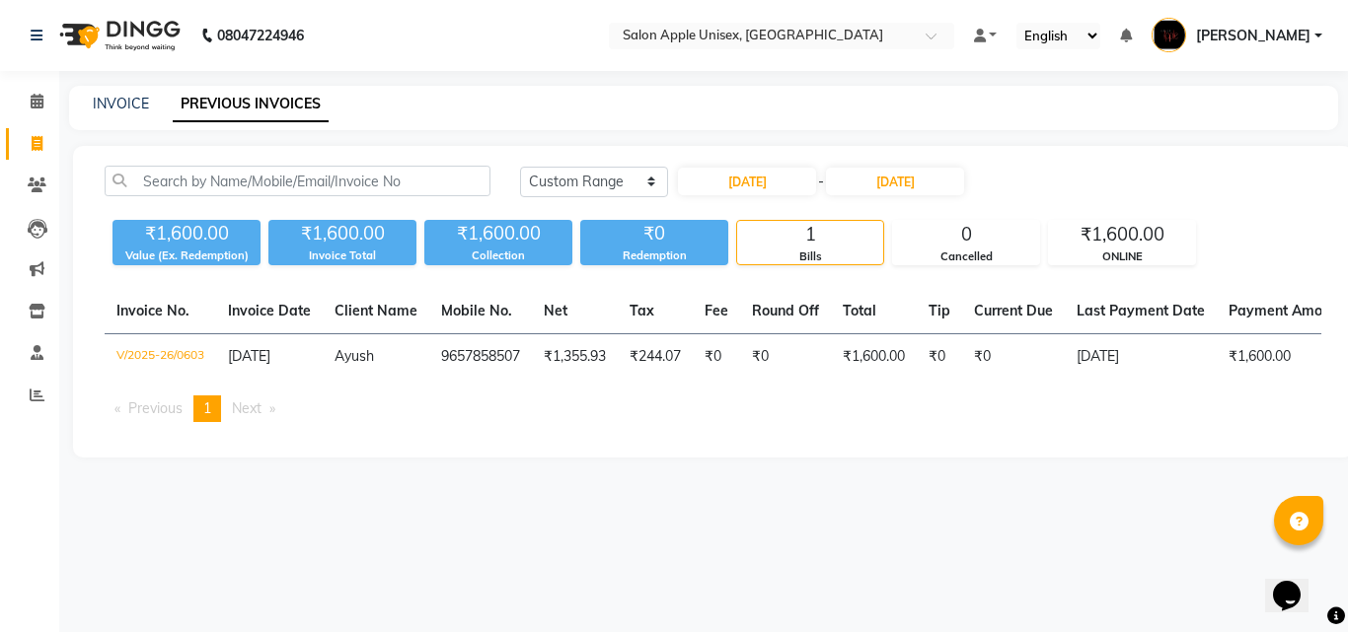
click at [206, 419] on li "You're on page 1" at bounding box center [207, 409] width 28 height 27
click at [46, 154] on span at bounding box center [37, 144] width 35 height 23
select select "service"
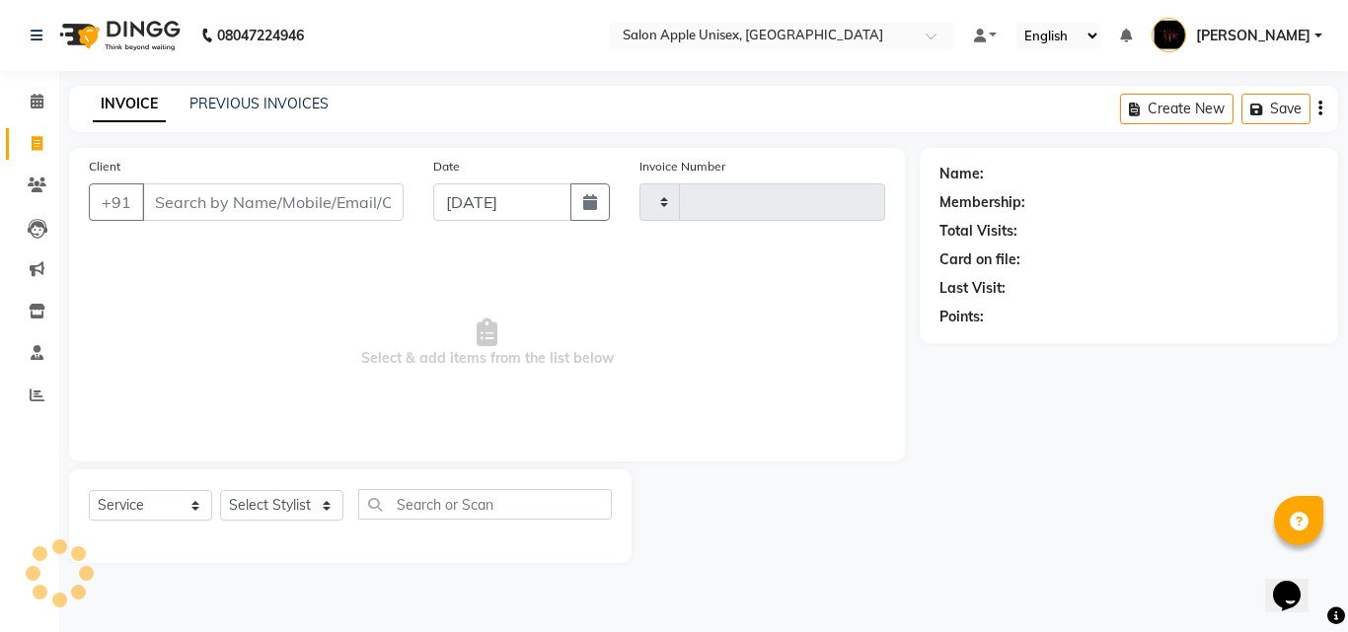
type input "0604"
select select "133"
click at [237, 195] on input "Client" at bounding box center [272, 202] width 261 height 37
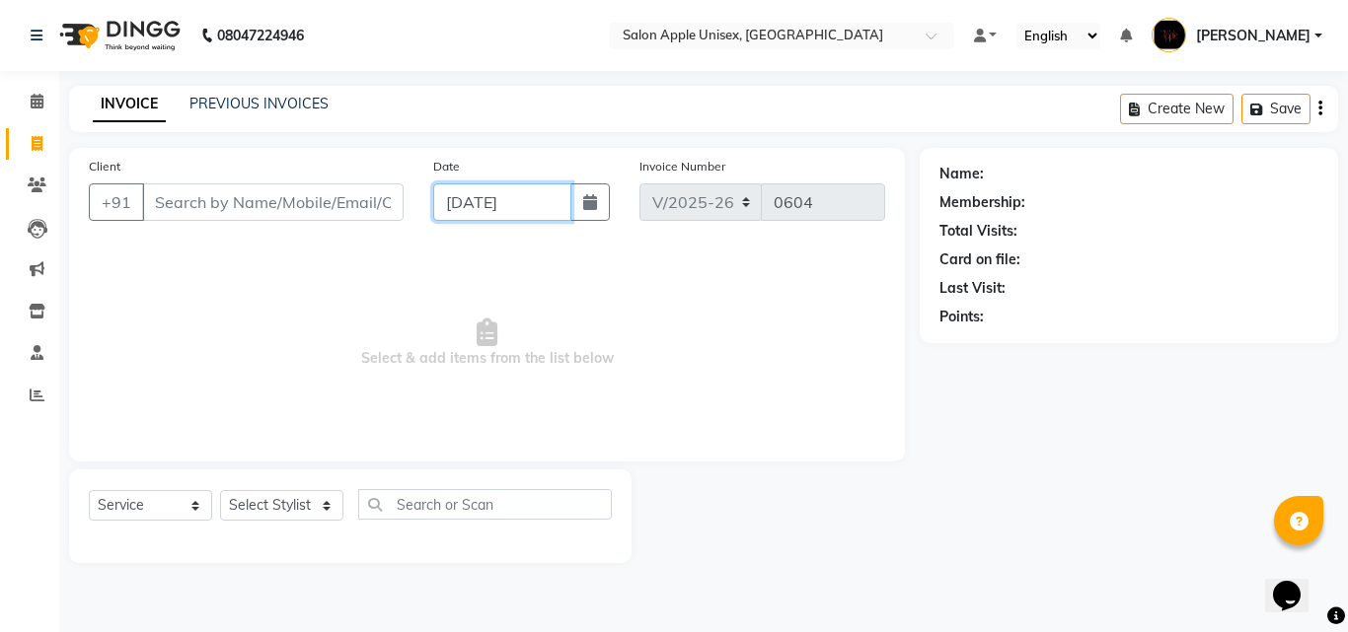
click at [547, 191] on input "[DATE]" at bounding box center [502, 202] width 138 height 37
select select "9"
select select "2025"
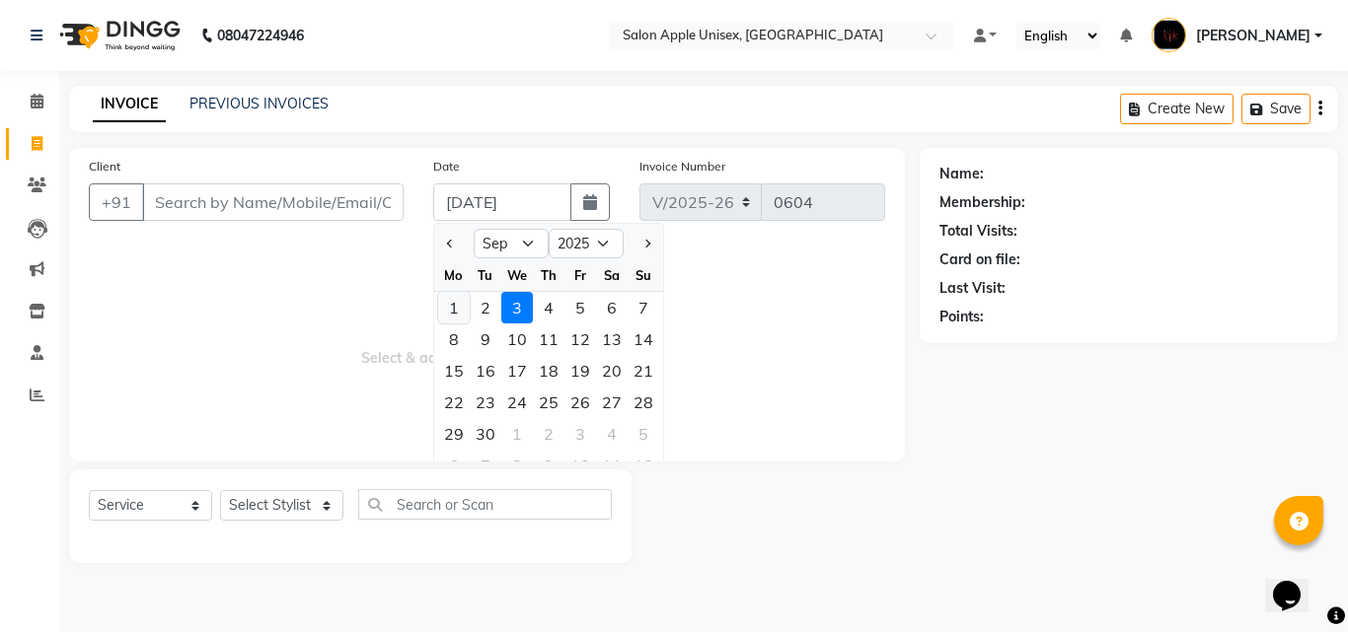
click at [464, 304] on div "1" at bounding box center [454, 308] width 32 height 32
type input "[DATE]"
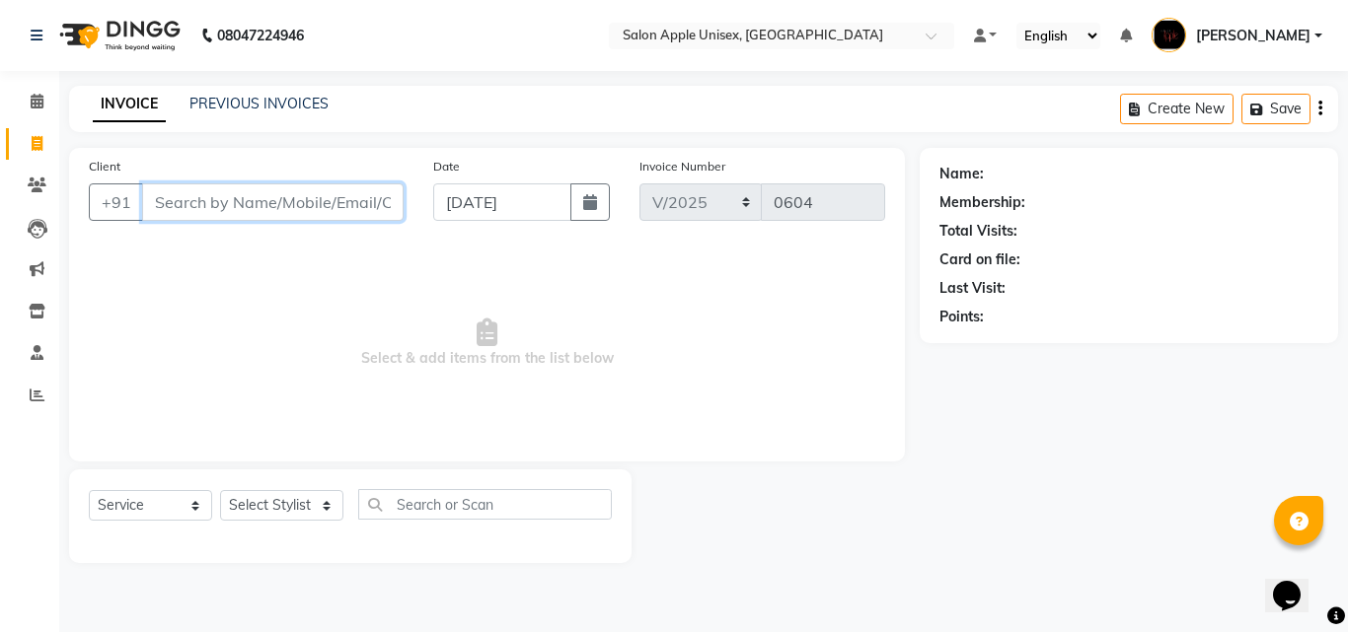
click at [219, 196] on input "Client" at bounding box center [272, 202] width 261 height 37
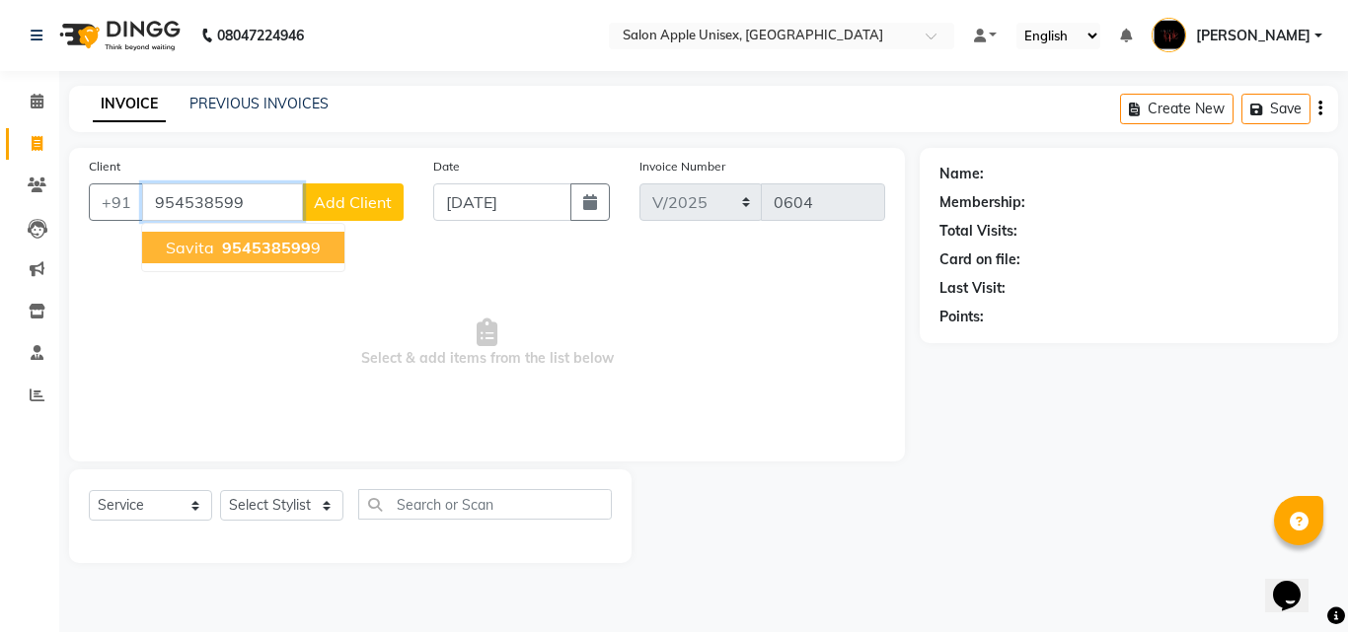
click at [176, 245] on span "Savita" at bounding box center [190, 248] width 48 height 20
type input "9545385999"
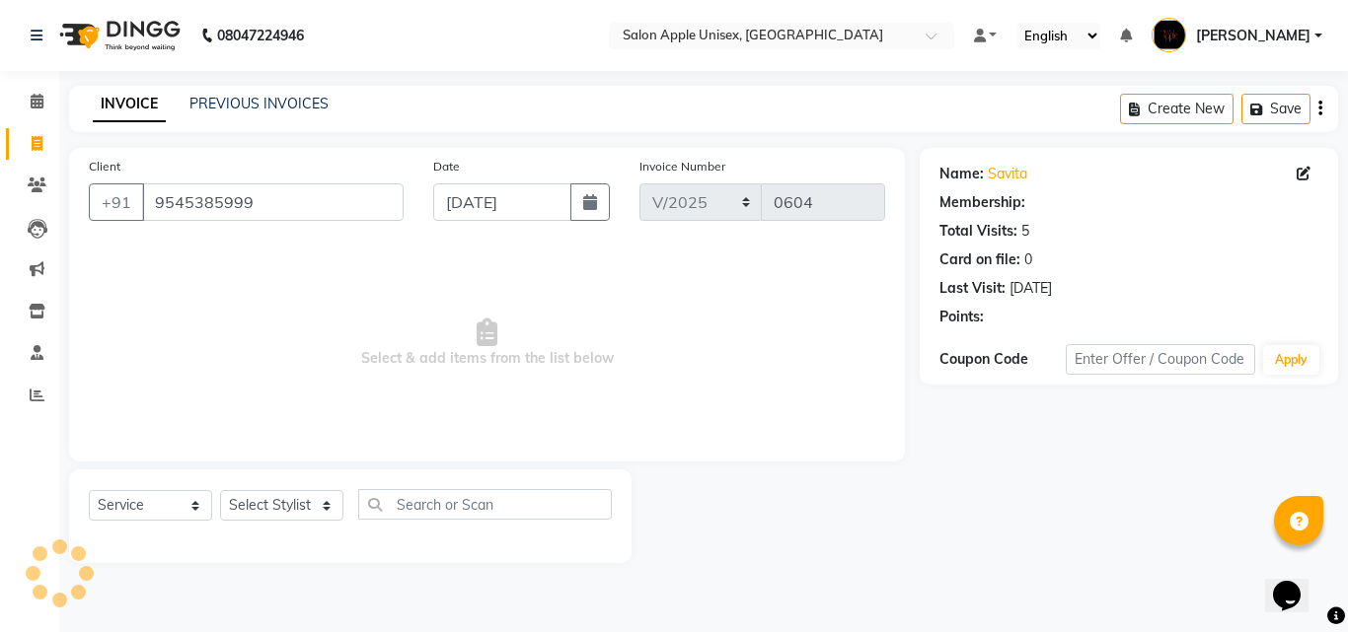
select select "1: Object"
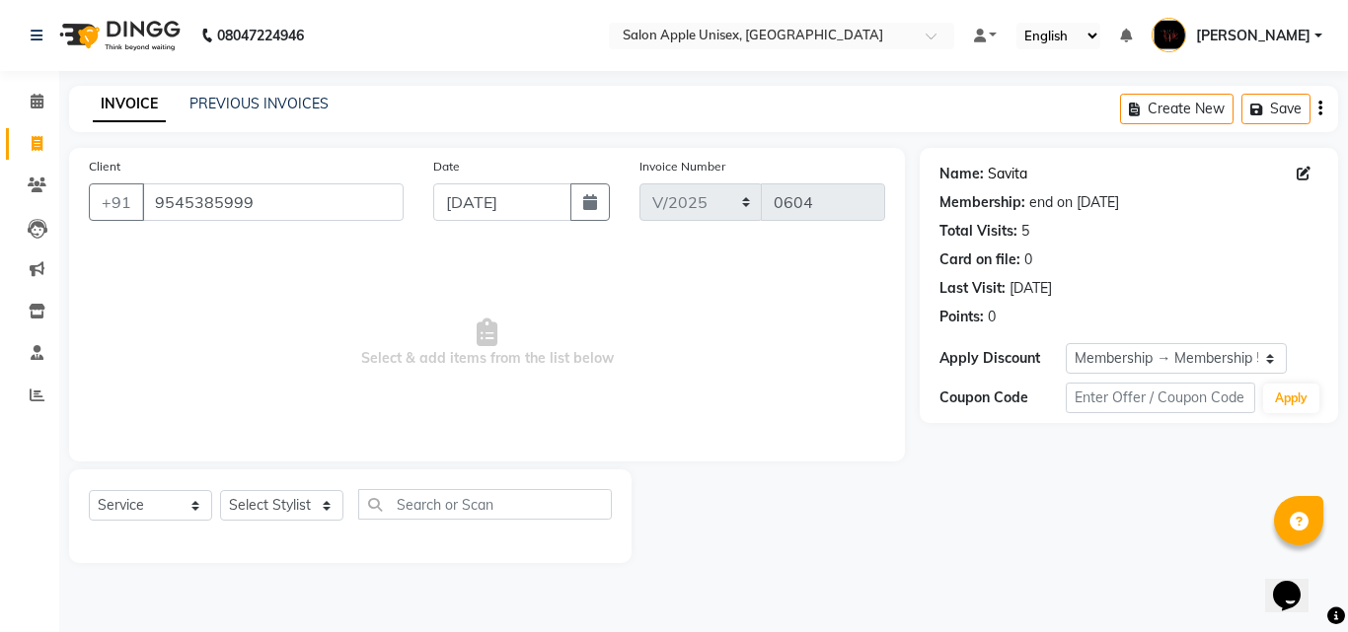
click at [991, 176] on link "Savita" at bounding box center [1007, 174] width 39 height 21
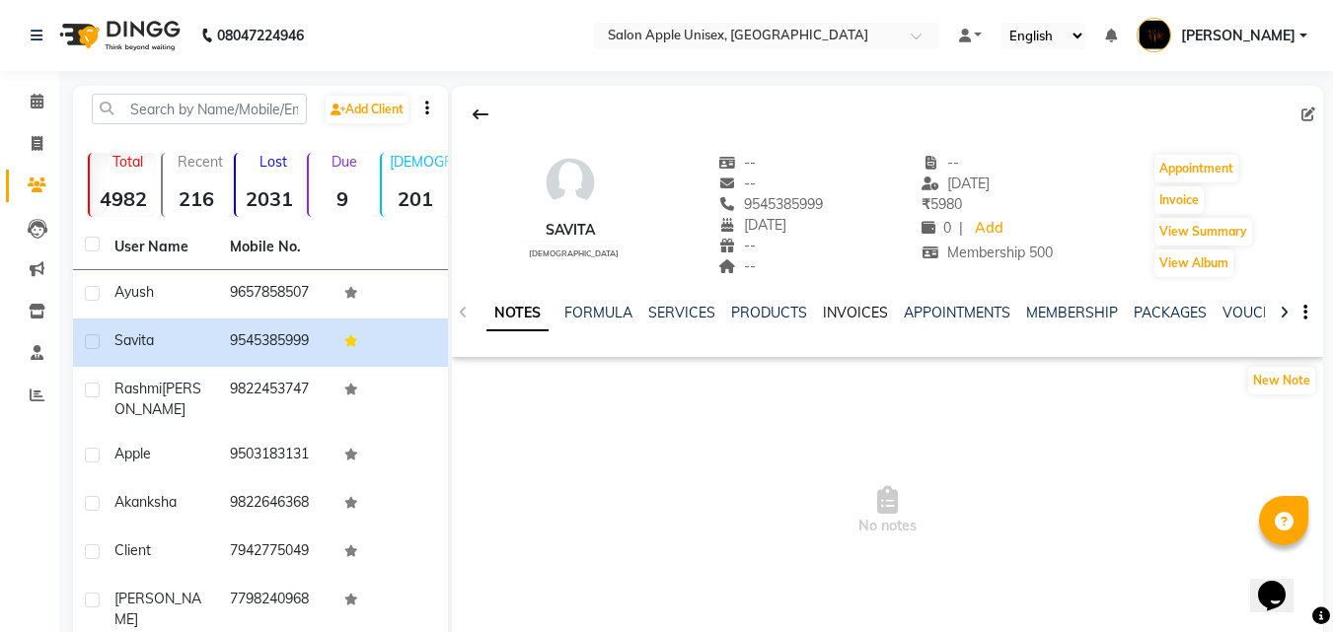
click at [857, 311] on link "INVOICES" at bounding box center [855, 313] width 65 height 18
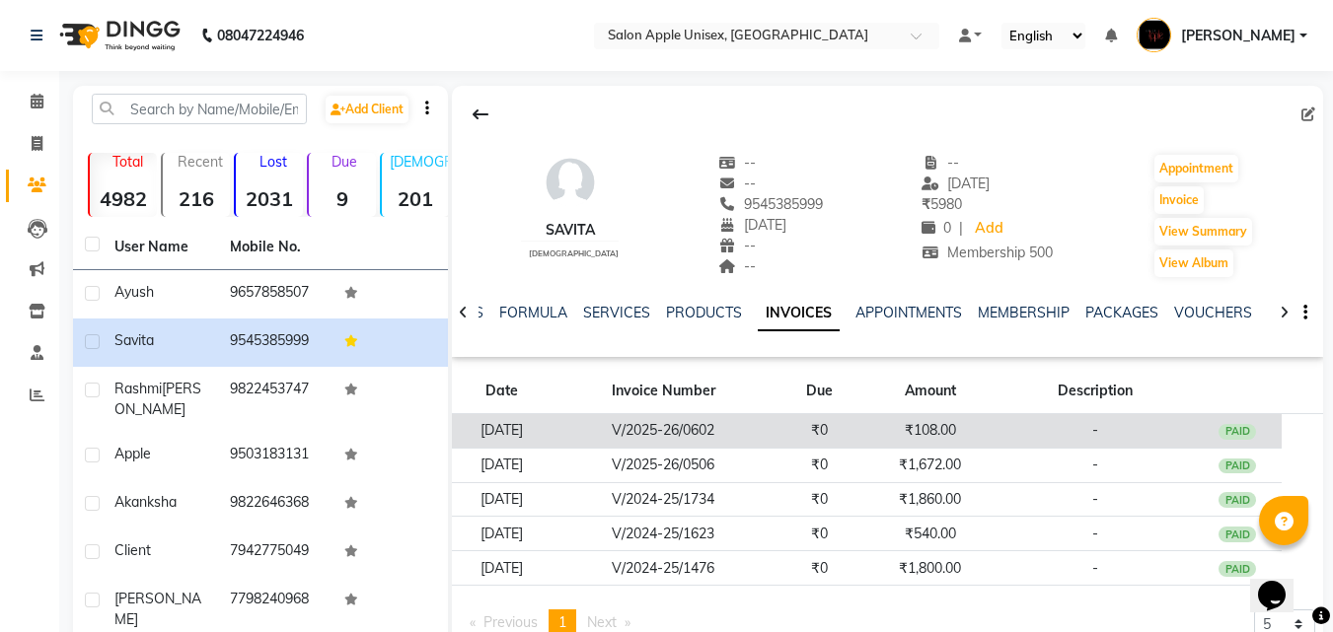
click at [958, 438] on td "₹108.00" at bounding box center [930, 431] width 132 height 35
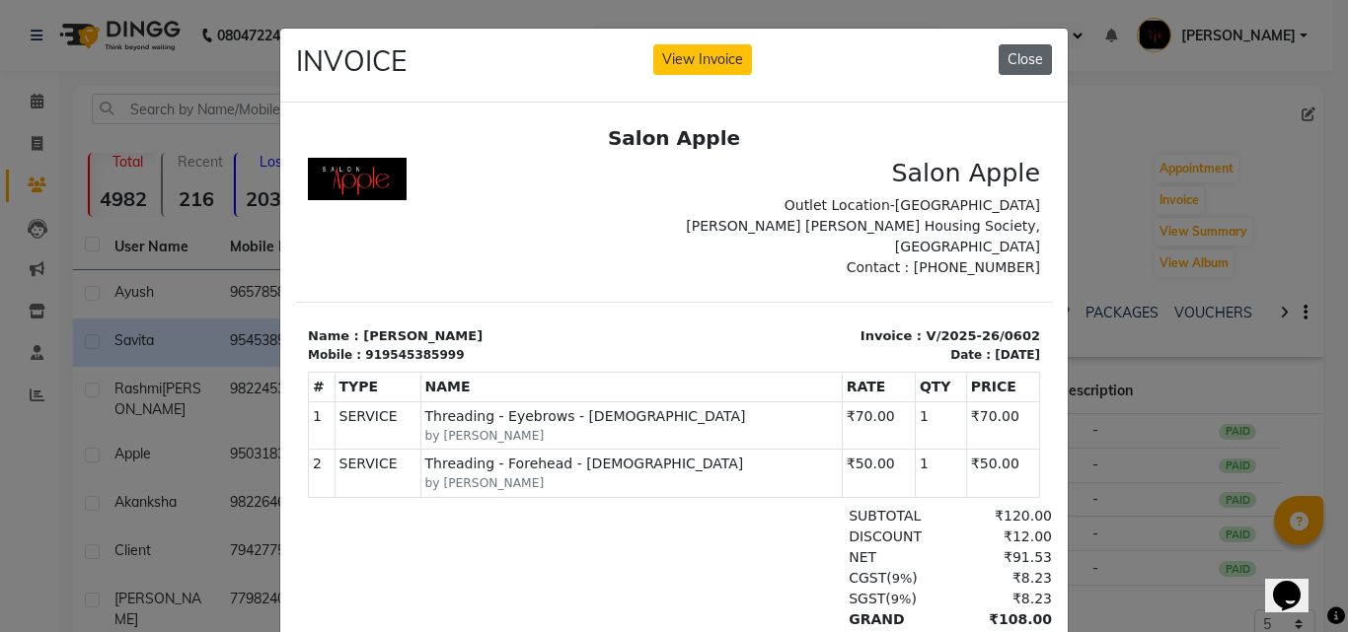
click at [1027, 55] on button "Close" at bounding box center [1025, 59] width 53 height 31
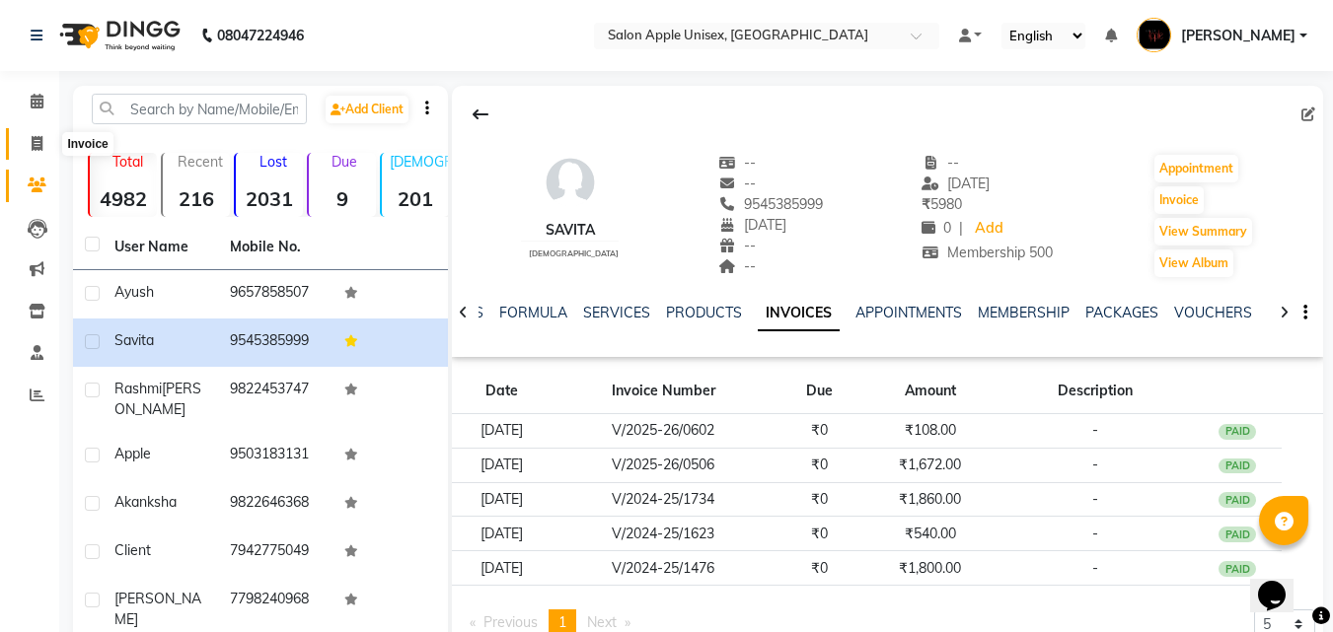
click at [26, 137] on span at bounding box center [37, 144] width 35 height 23
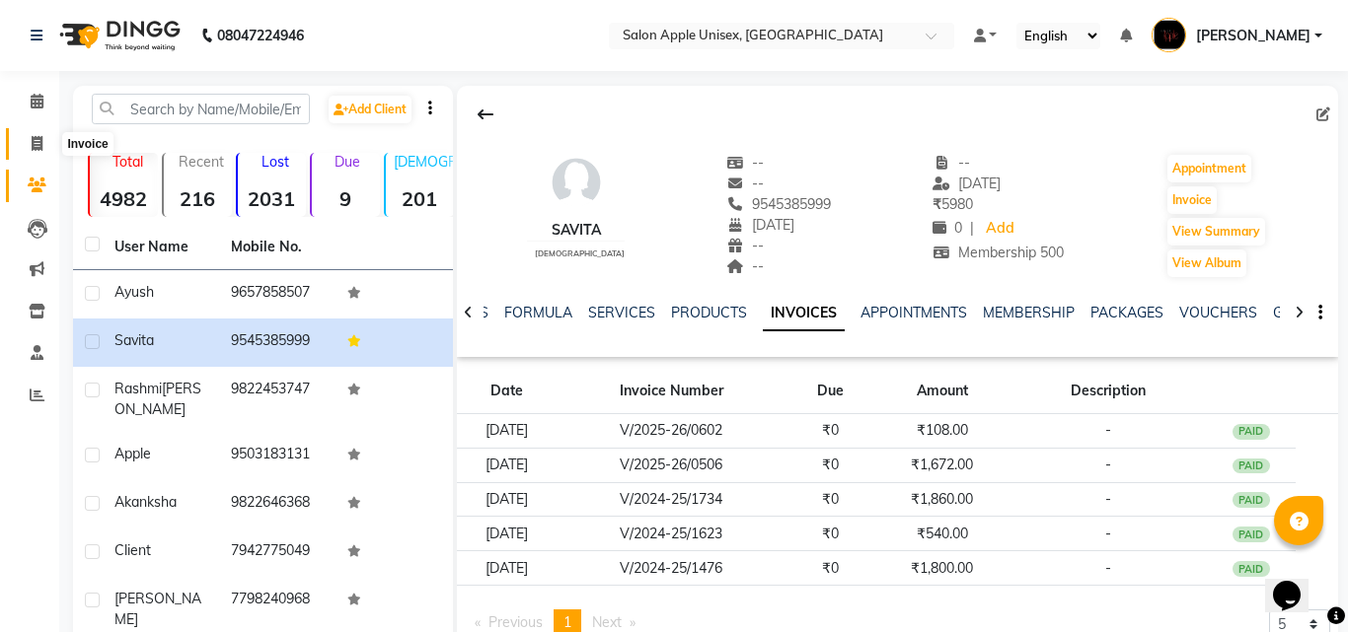
select select "133"
select select "service"
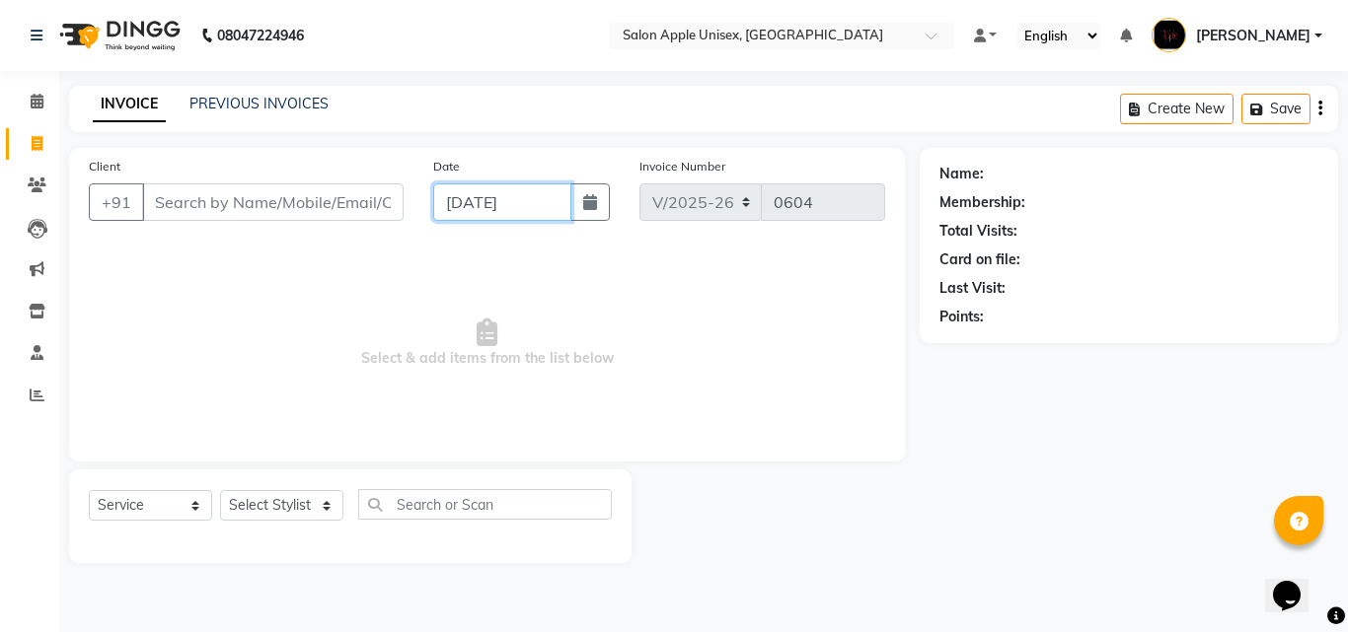
click at [434, 205] on input "[DATE]" at bounding box center [502, 202] width 138 height 37
select select "9"
select select "2025"
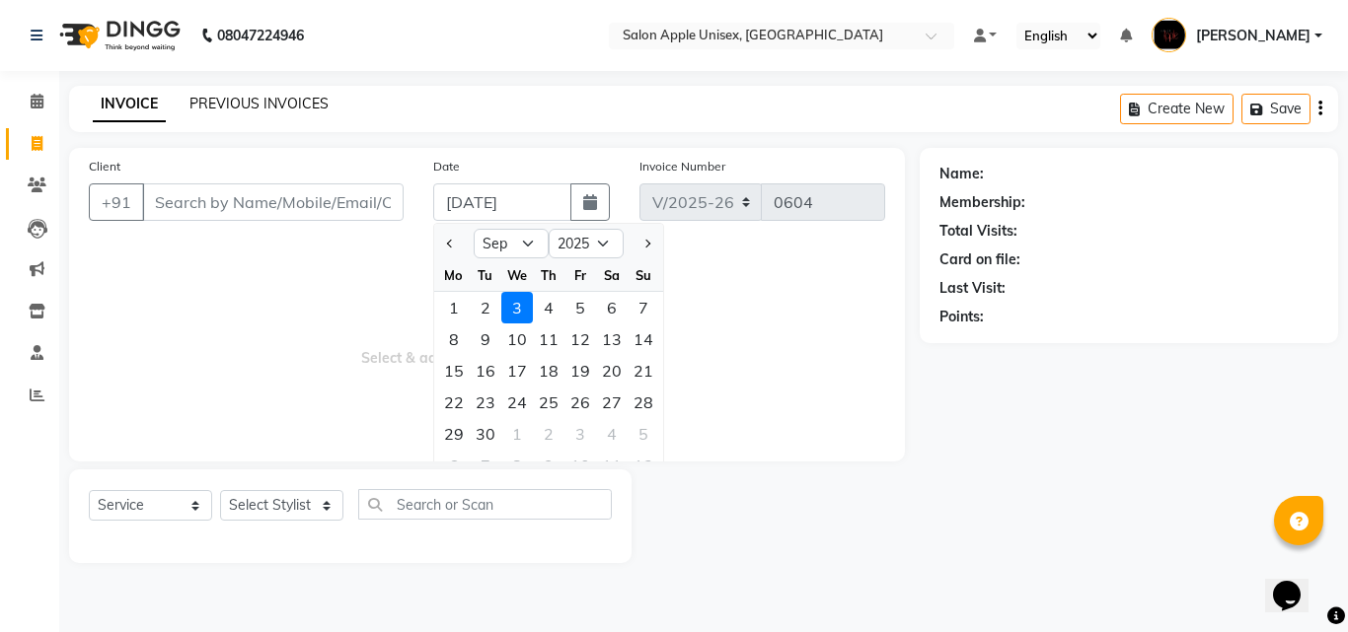
click at [263, 97] on link "PREVIOUS INVOICES" at bounding box center [258, 104] width 139 height 18
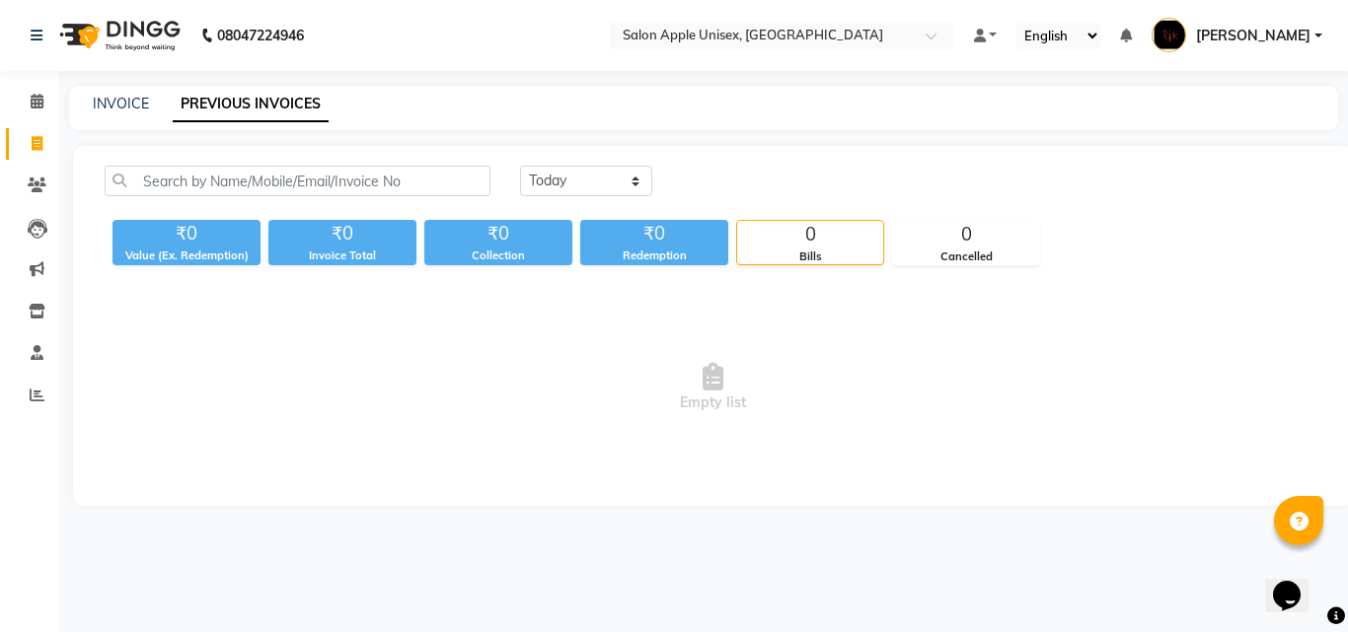
click at [501, 166] on div at bounding box center [297, 181] width 415 height 31
click at [562, 184] on select "[DATE] [DATE] Custom Range" at bounding box center [586, 181] width 132 height 31
select select "range"
click at [520, 166] on select "[DATE] [DATE] Custom Range" at bounding box center [586, 181] width 132 height 31
click at [777, 170] on input "[DATE]" at bounding box center [747, 182] width 138 height 28
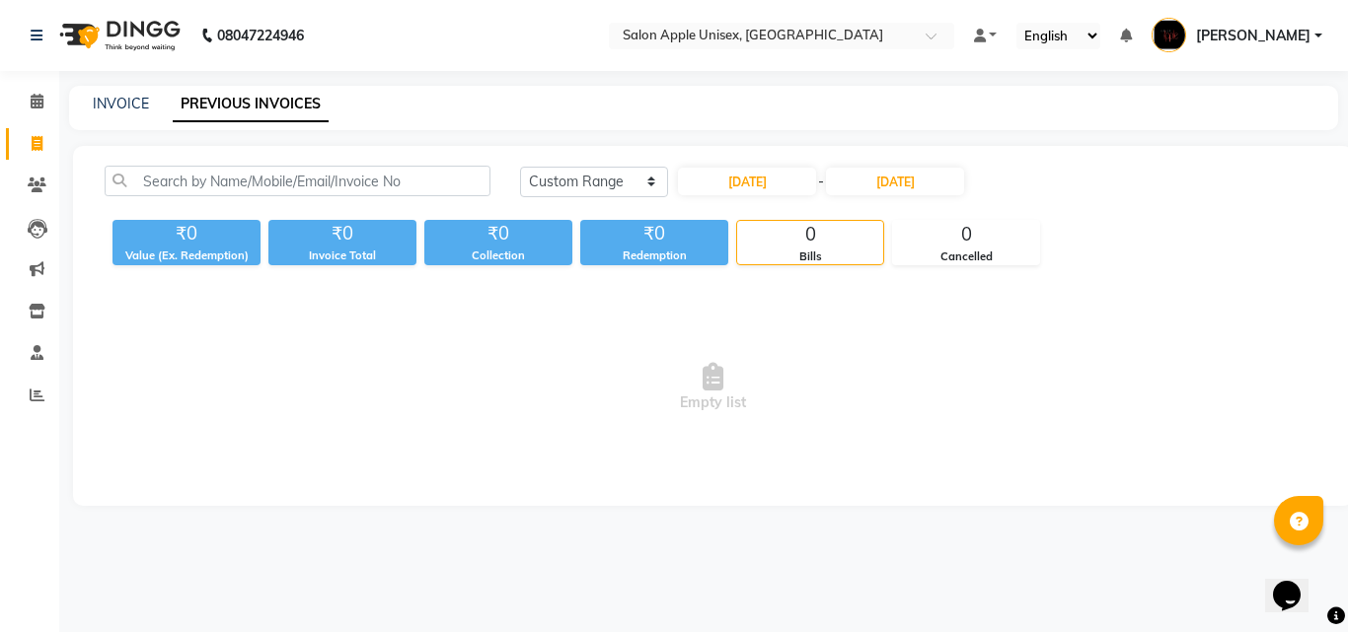
select select "9"
select select "2025"
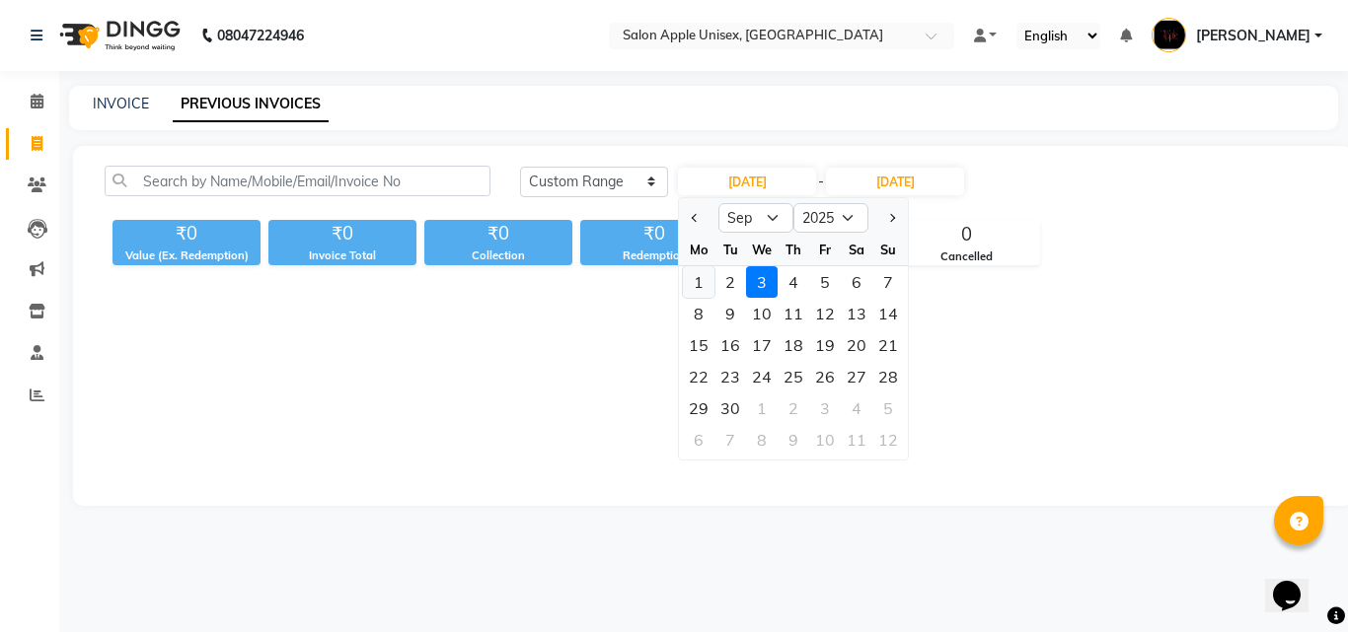
click at [705, 282] on div "1" at bounding box center [699, 282] width 32 height 32
type input "[DATE]"
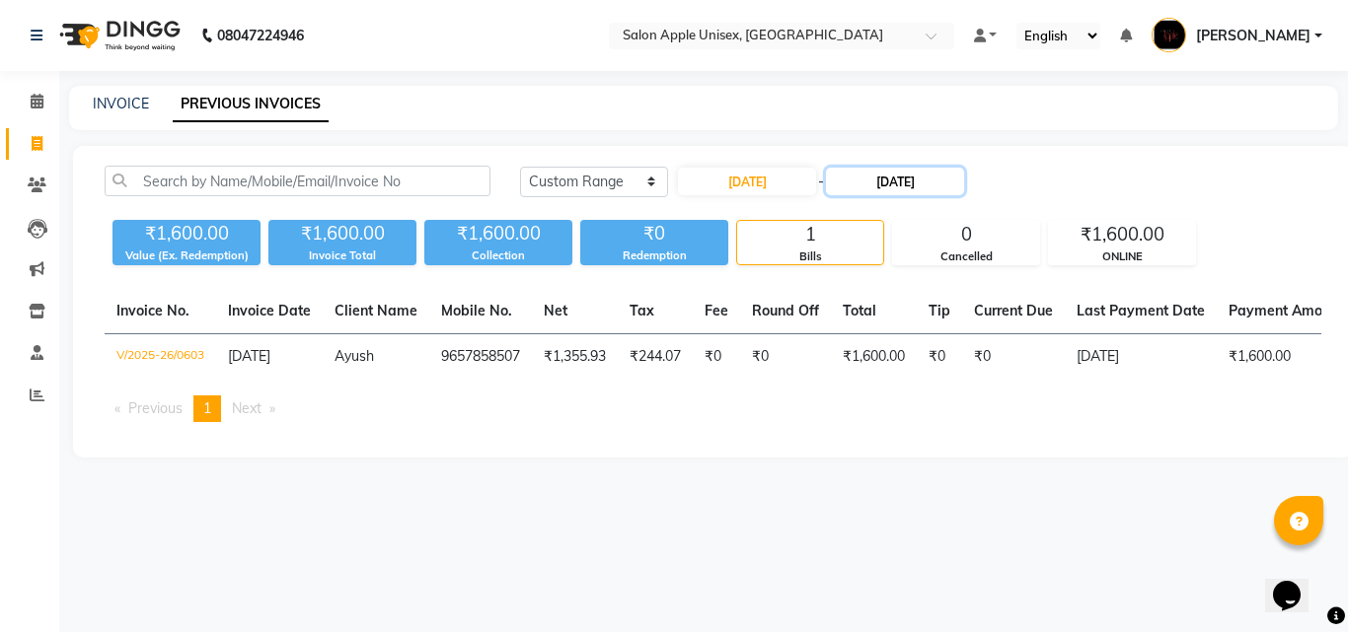
click at [877, 189] on input "[DATE]" at bounding box center [895, 182] width 138 height 28
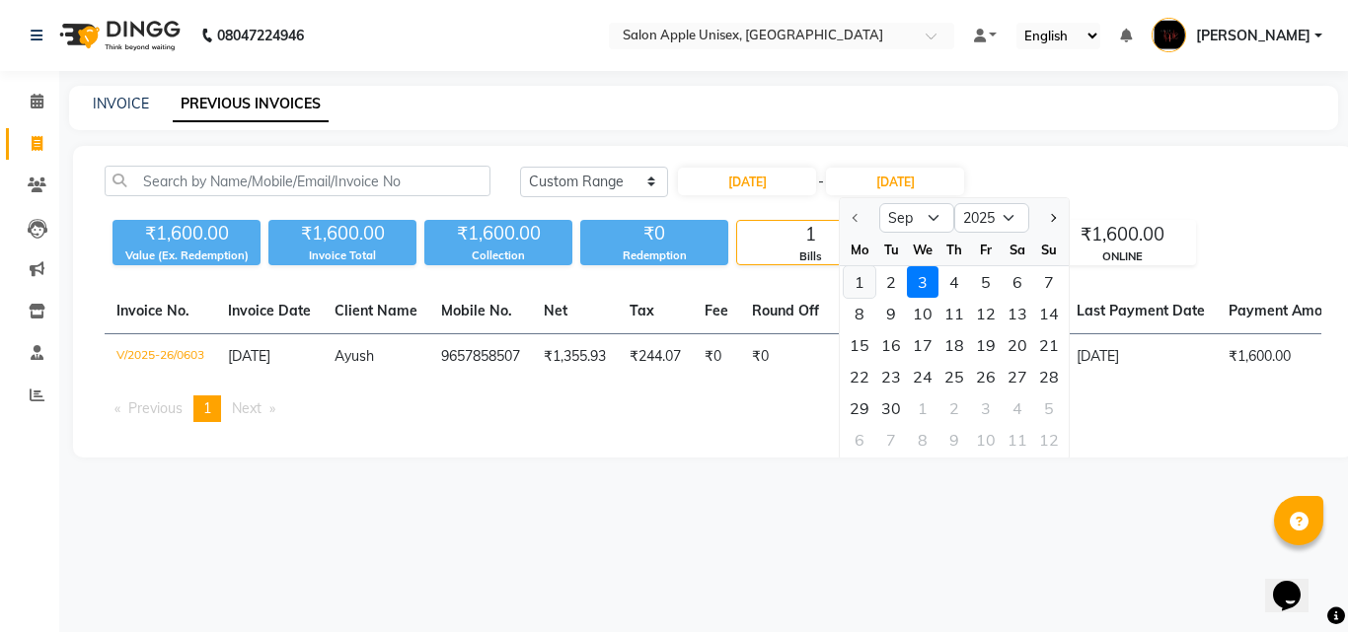
click at [872, 277] on div "1" at bounding box center [860, 282] width 32 height 32
type input "[DATE]"
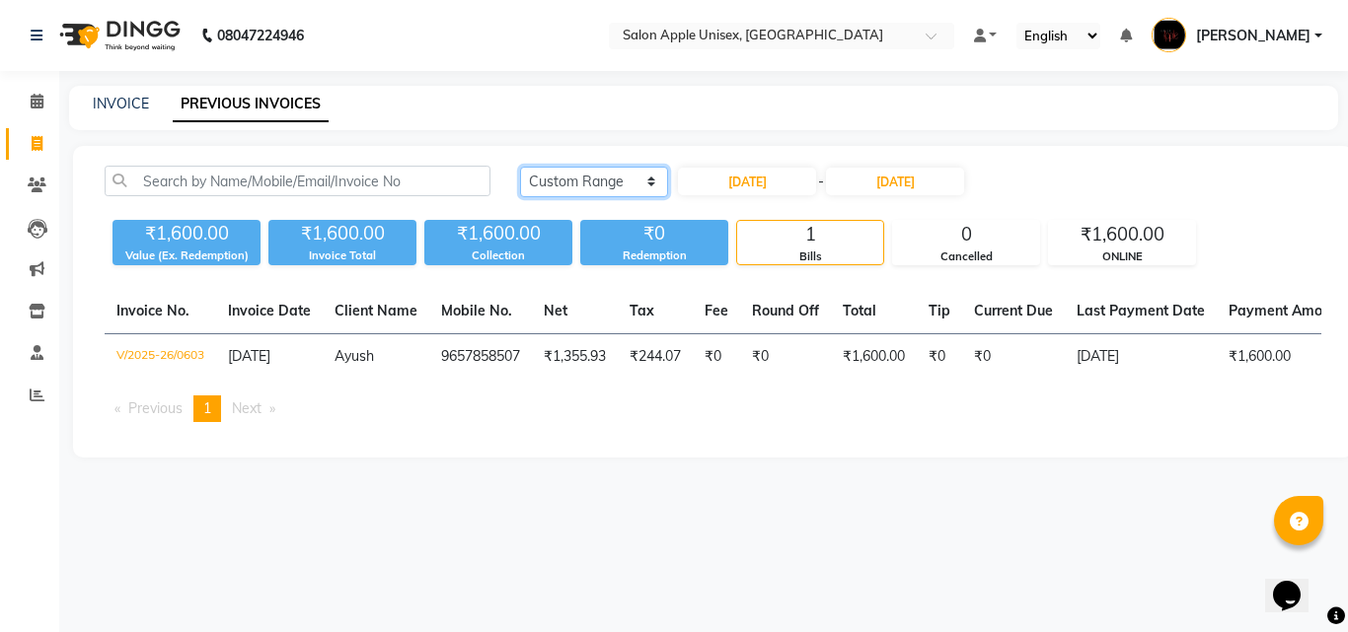
click at [564, 182] on select "[DATE] [DATE] Custom Range" at bounding box center [594, 182] width 148 height 31
click at [520, 167] on select "[DATE] [DATE] Custom Range" at bounding box center [594, 182] width 148 height 31
click at [749, 180] on input "[DATE]" at bounding box center [747, 182] width 138 height 28
select select "9"
select select "2025"
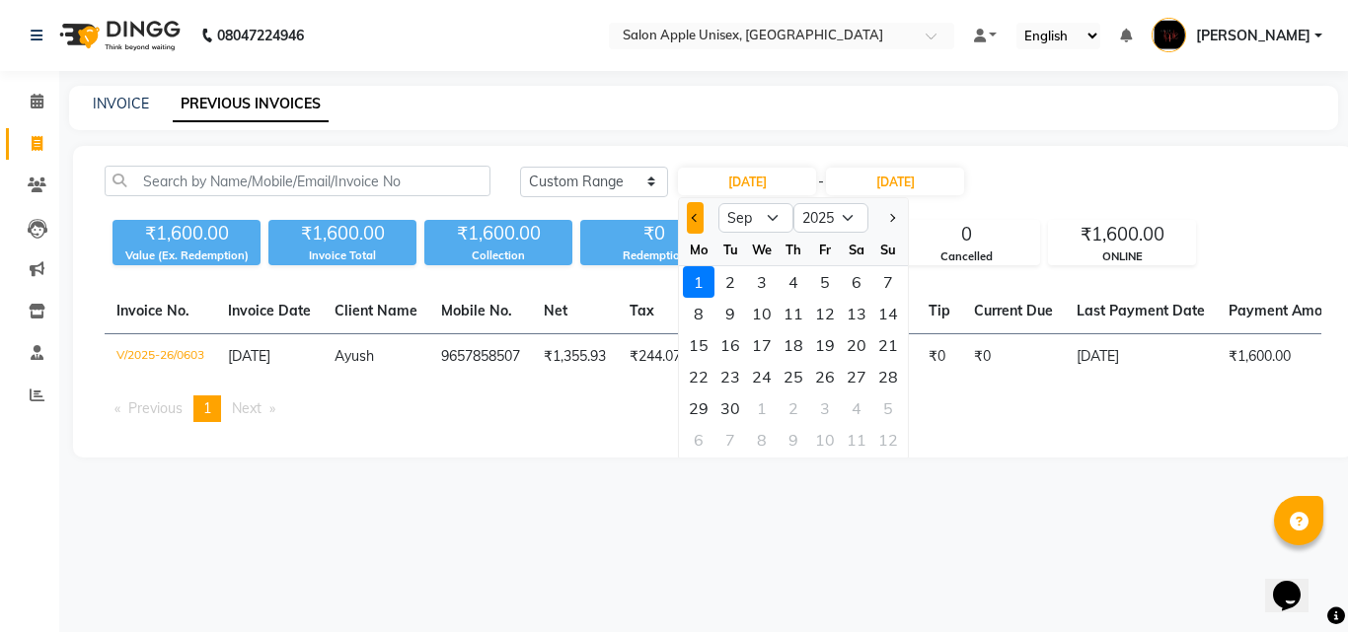
click at [703, 215] on button "Previous month" at bounding box center [695, 218] width 17 height 32
select select "8"
click at [853, 409] on div "30" at bounding box center [857, 409] width 32 height 32
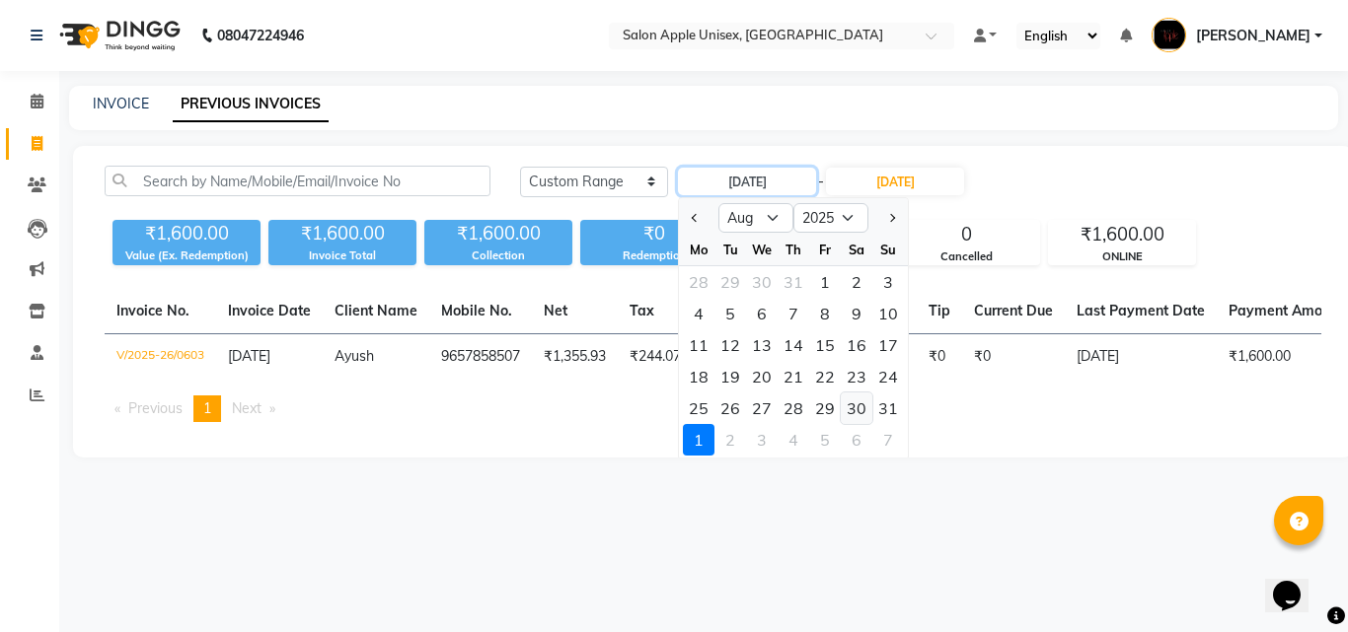
type input "30-08-2025"
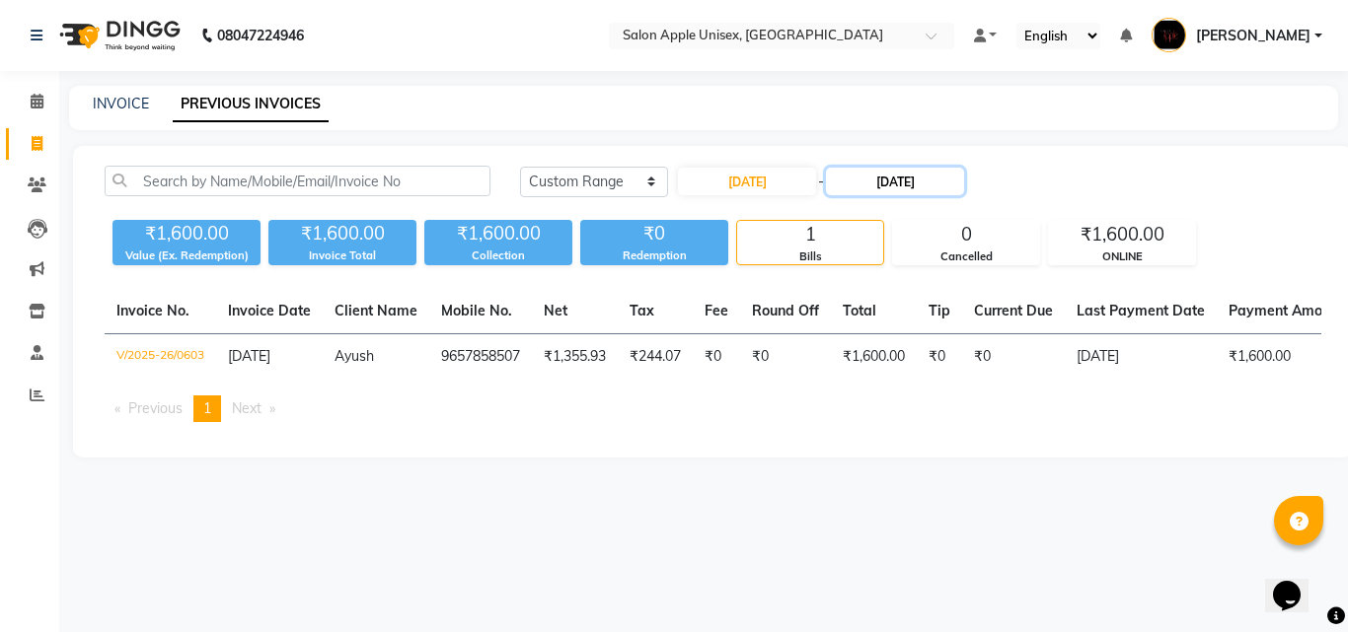
click at [872, 185] on input "[DATE]" at bounding box center [895, 182] width 138 height 28
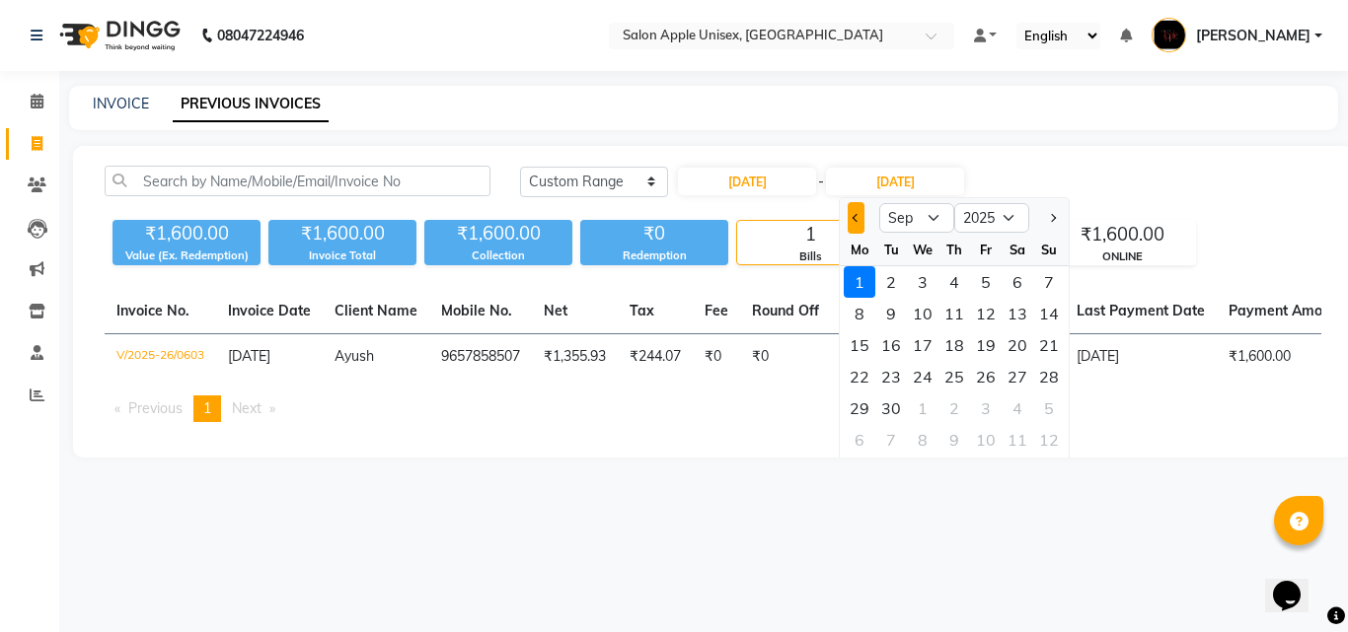
click at [849, 211] on button "Previous month" at bounding box center [856, 218] width 17 height 32
select select "8"
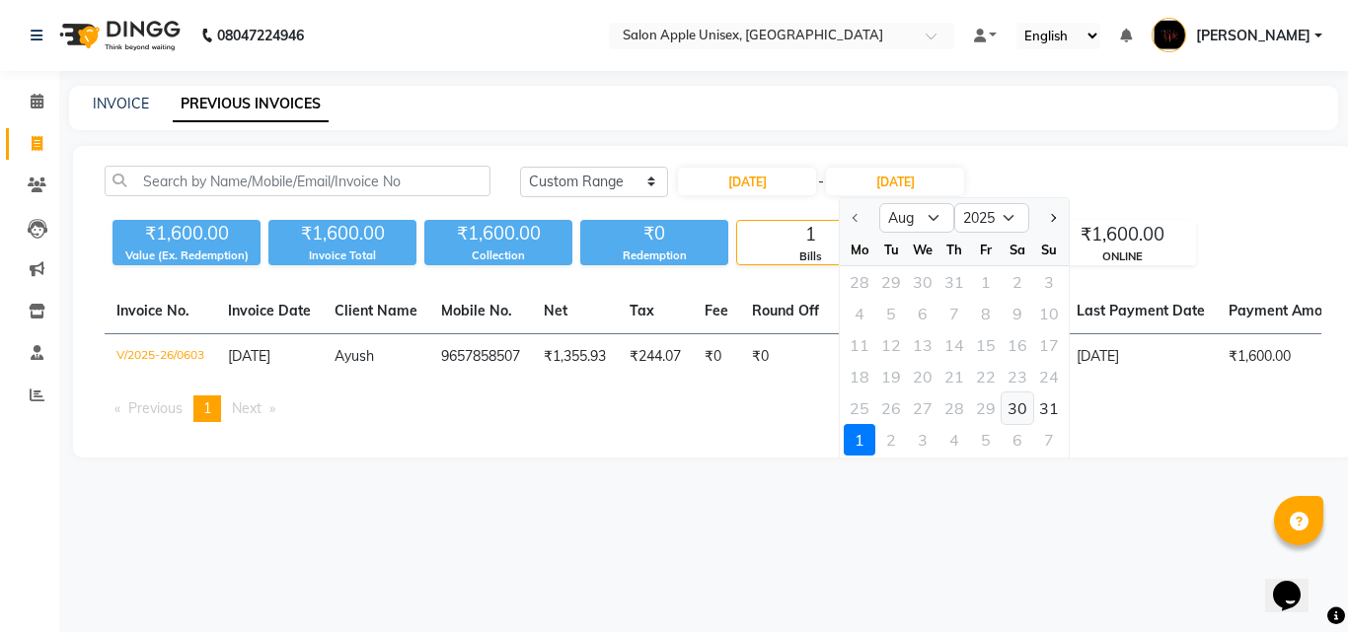
click at [1031, 405] on div "30" at bounding box center [1017, 409] width 32 height 32
type input "30-08-2025"
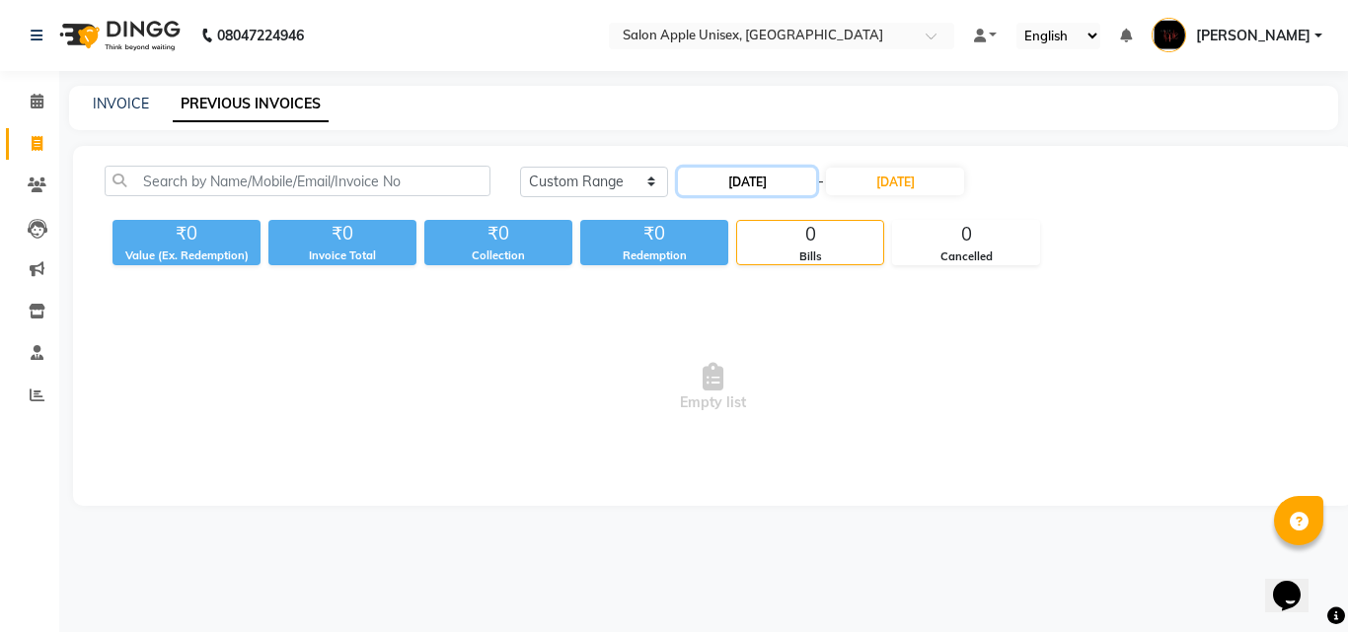
click at [724, 185] on input "30-08-2025" at bounding box center [747, 182] width 138 height 28
select select "8"
select select "2025"
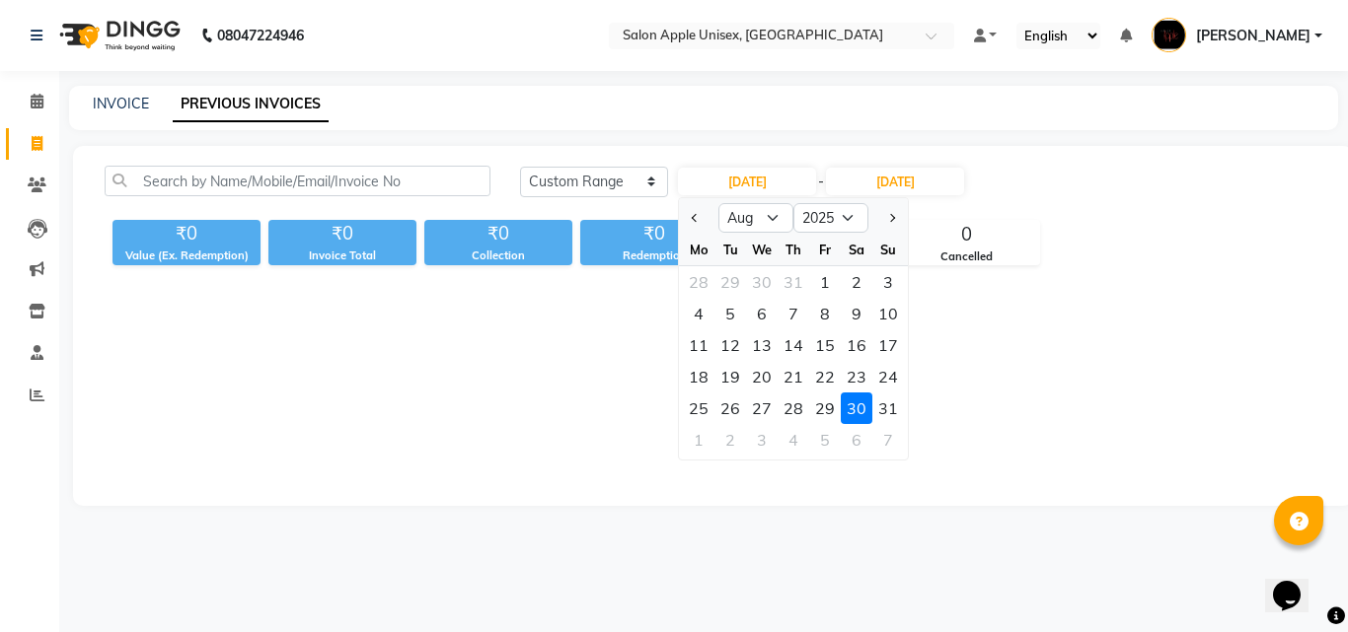
click at [820, 409] on div "29" at bounding box center [825, 409] width 32 height 32
type input "29-08-2025"
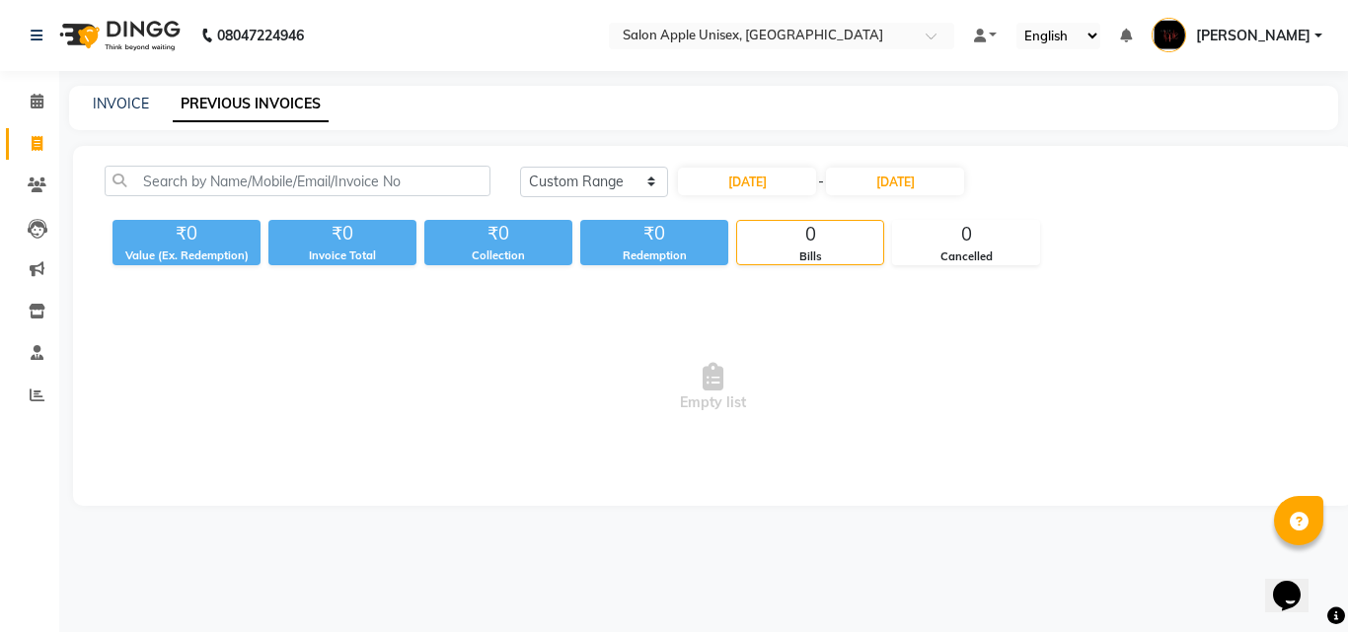
click at [824, 179] on span "-" at bounding box center [821, 182] width 6 height 21
click at [865, 179] on input "30-08-2025" at bounding box center [895, 182] width 138 height 28
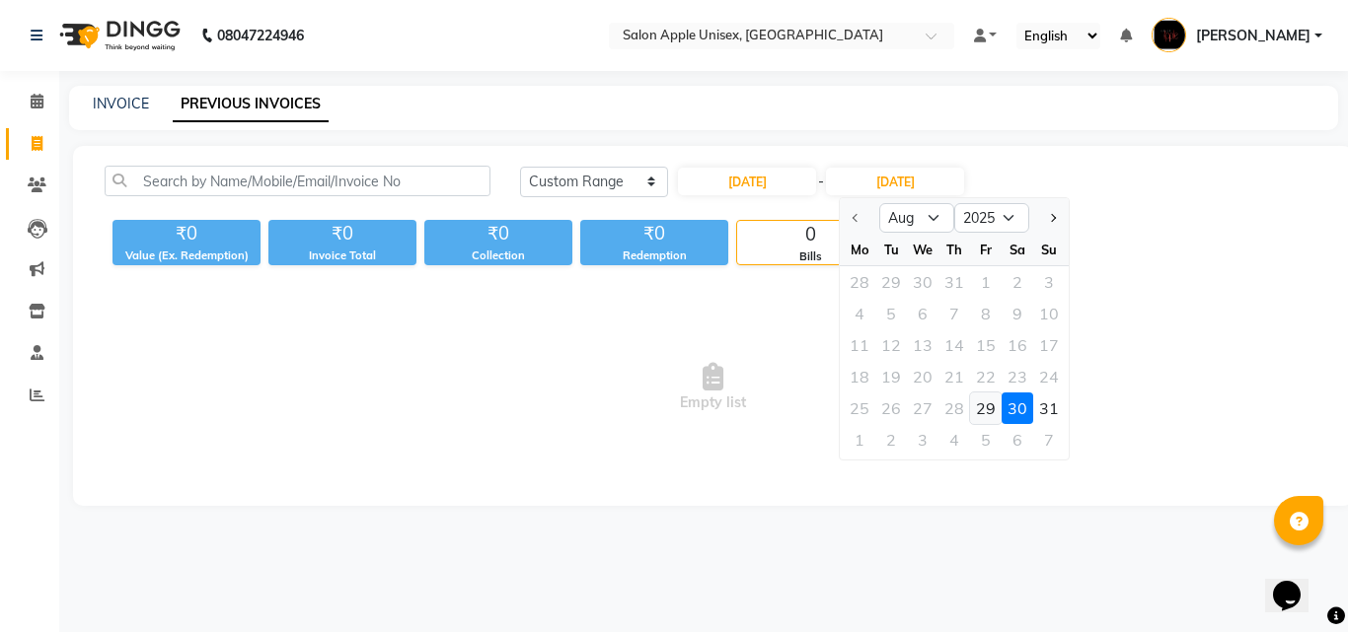
click at [978, 410] on div "29" at bounding box center [986, 409] width 32 height 32
type input "29-08-2025"
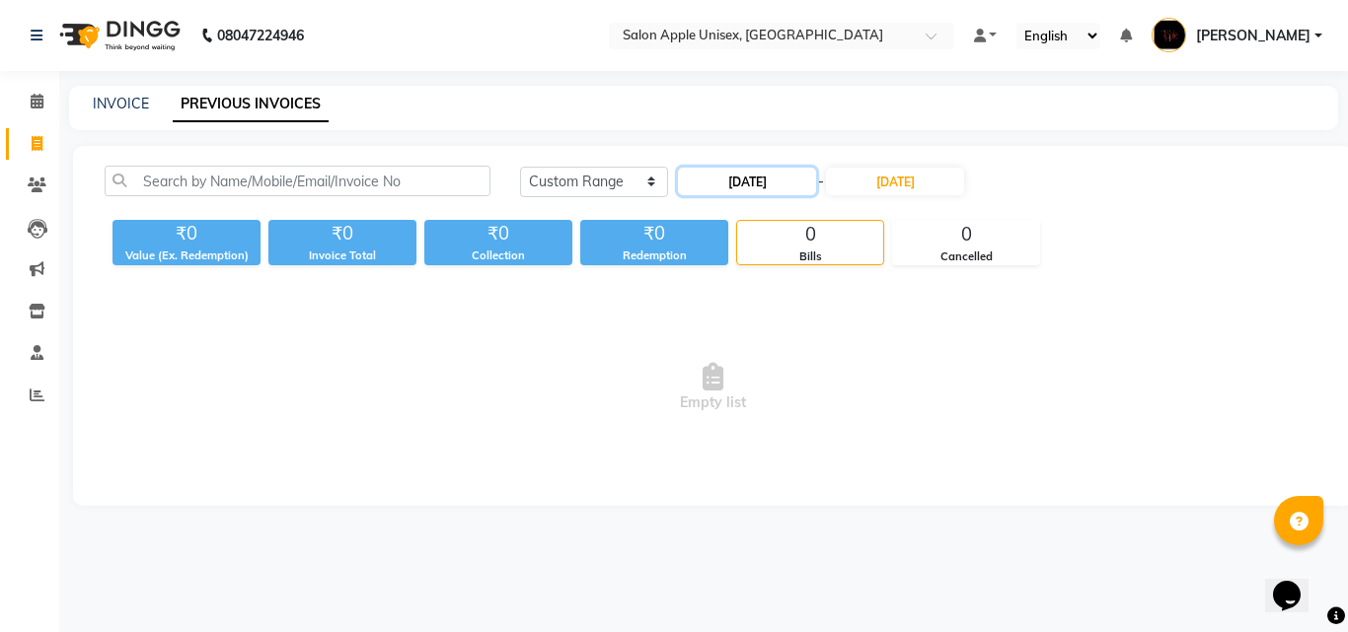
click at [791, 188] on input "29-08-2025" at bounding box center [747, 182] width 138 height 28
select select "8"
select select "2025"
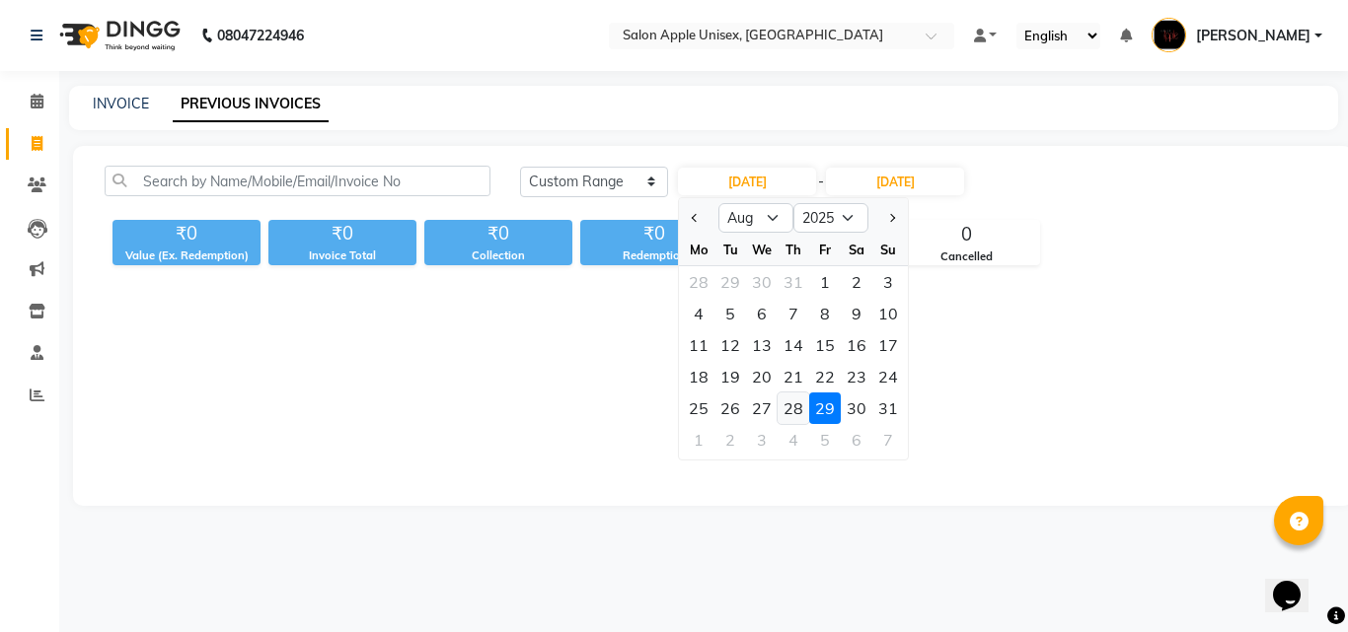
click at [790, 420] on div "28" at bounding box center [794, 409] width 32 height 32
type input "28-08-2025"
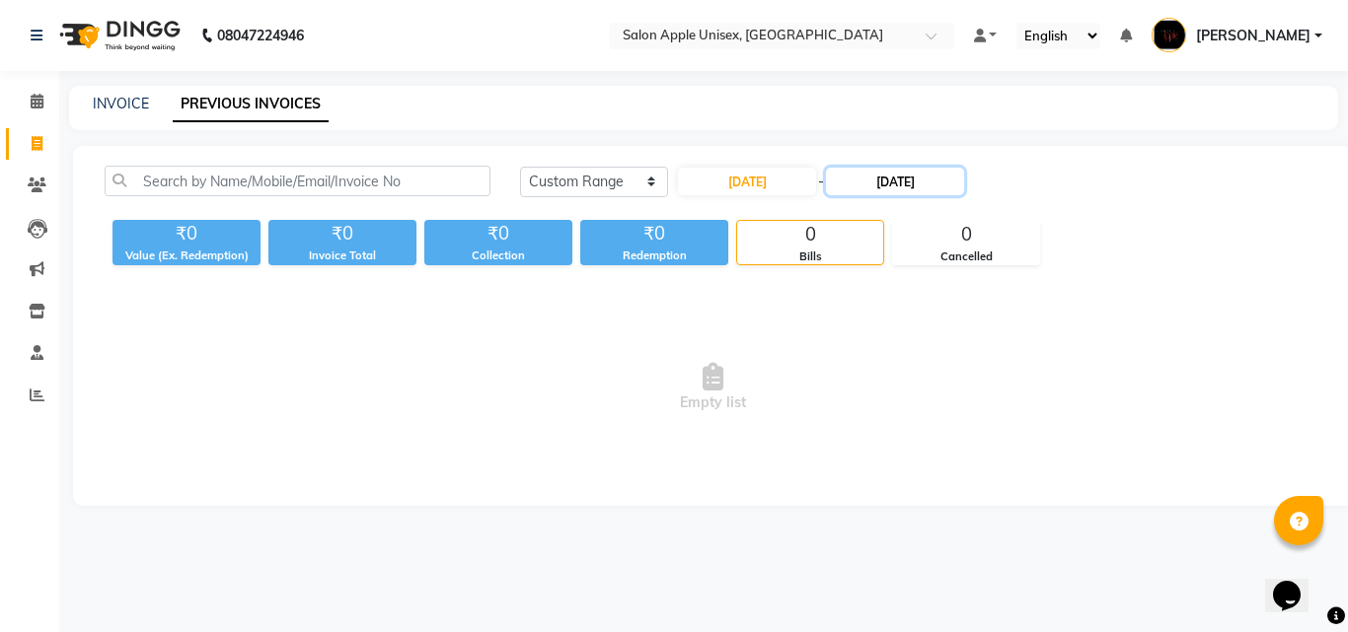
click at [927, 179] on input "29-08-2025" at bounding box center [895, 182] width 138 height 28
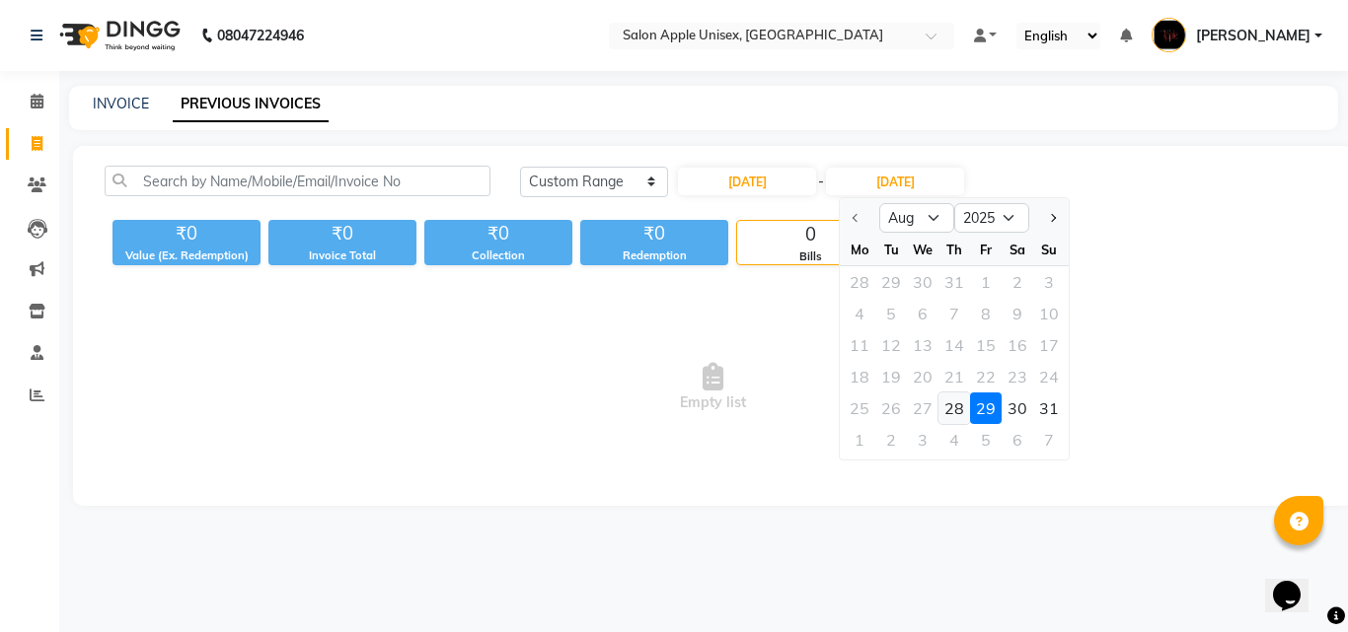
click at [956, 407] on div "28" at bounding box center [954, 409] width 32 height 32
type input "28-08-2025"
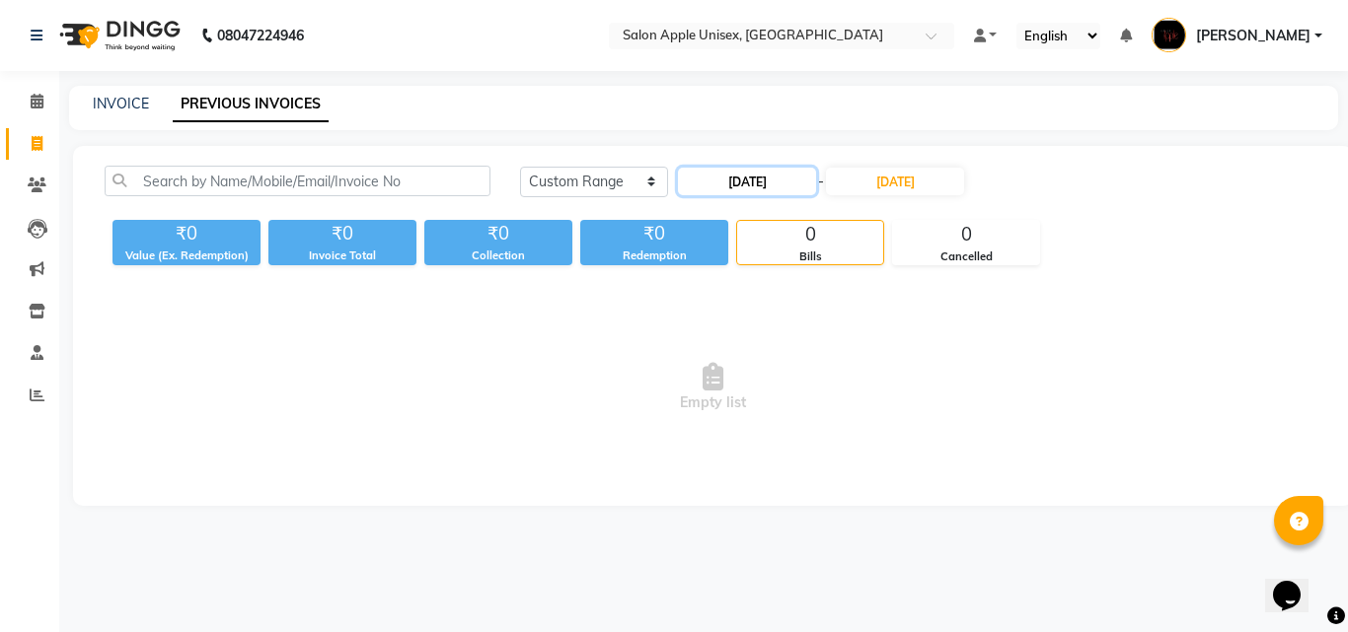
click at [720, 172] on input "28-08-2025" at bounding box center [747, 182] width 138 height 28
select select "8"
select select "2025"
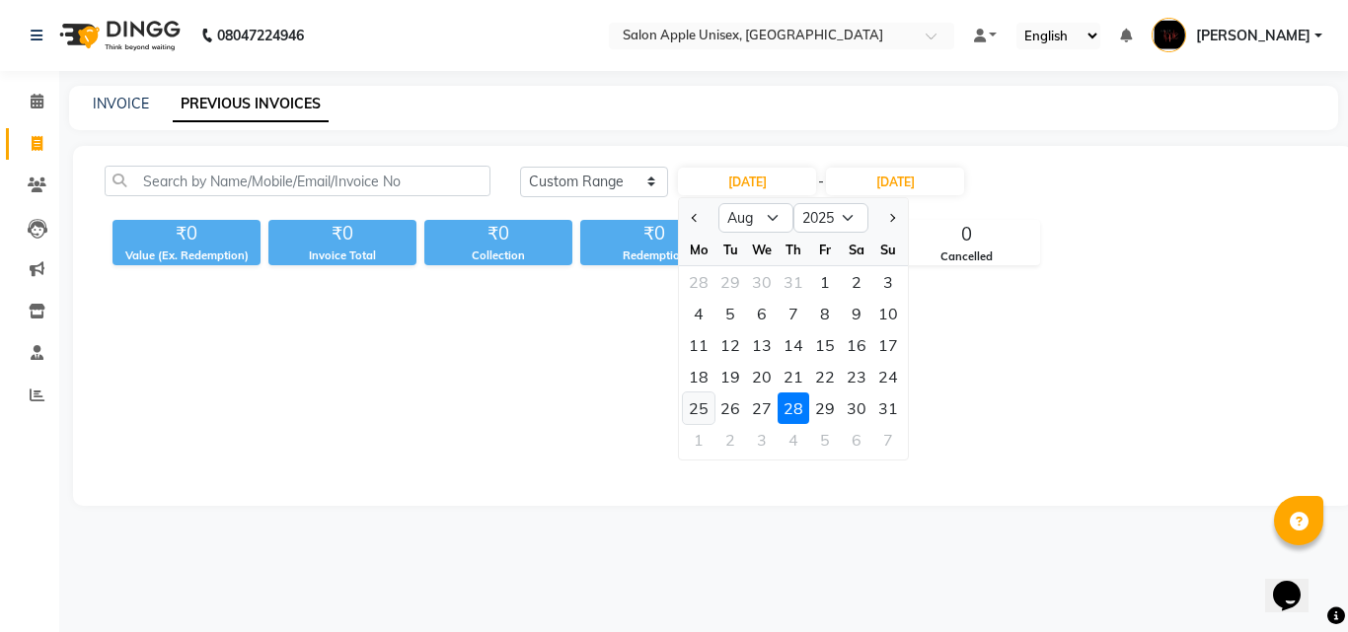
click at [710, 407] on div "25" at bounding box center [699, 409] width 32 height 32
type input "25-08-2025"
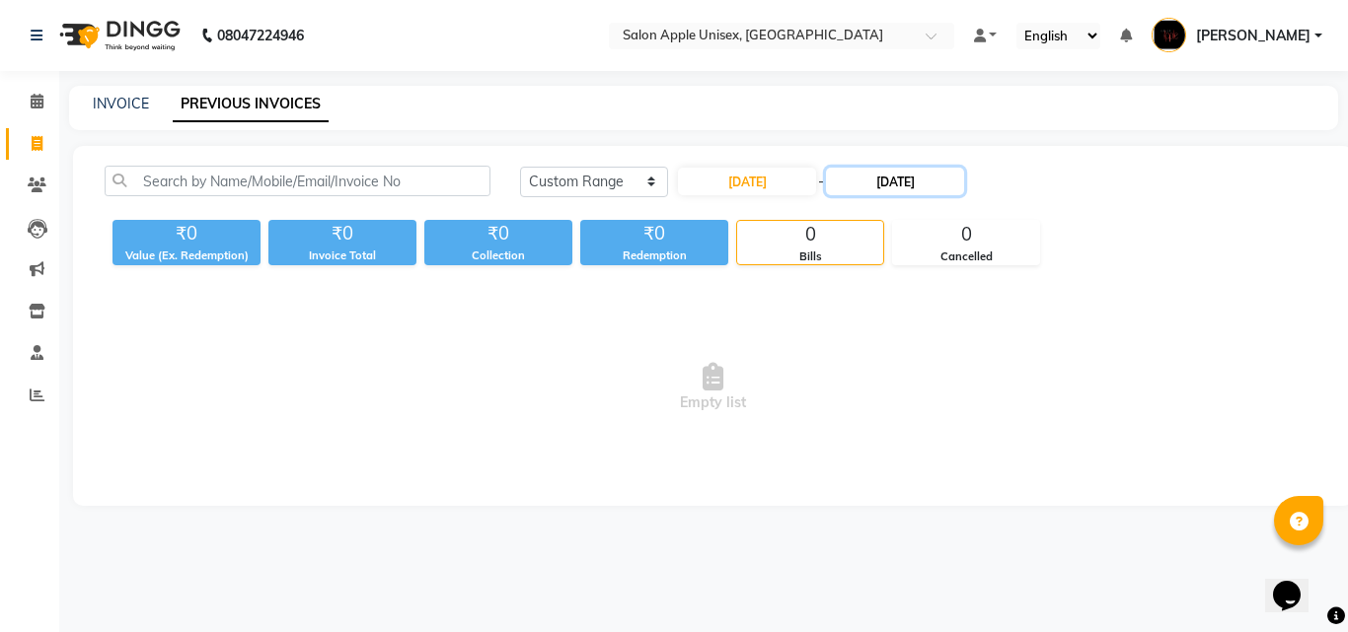
click at [902, 188] on input "28-08-2025" at bounding box center [895, 182] width 138 height 28
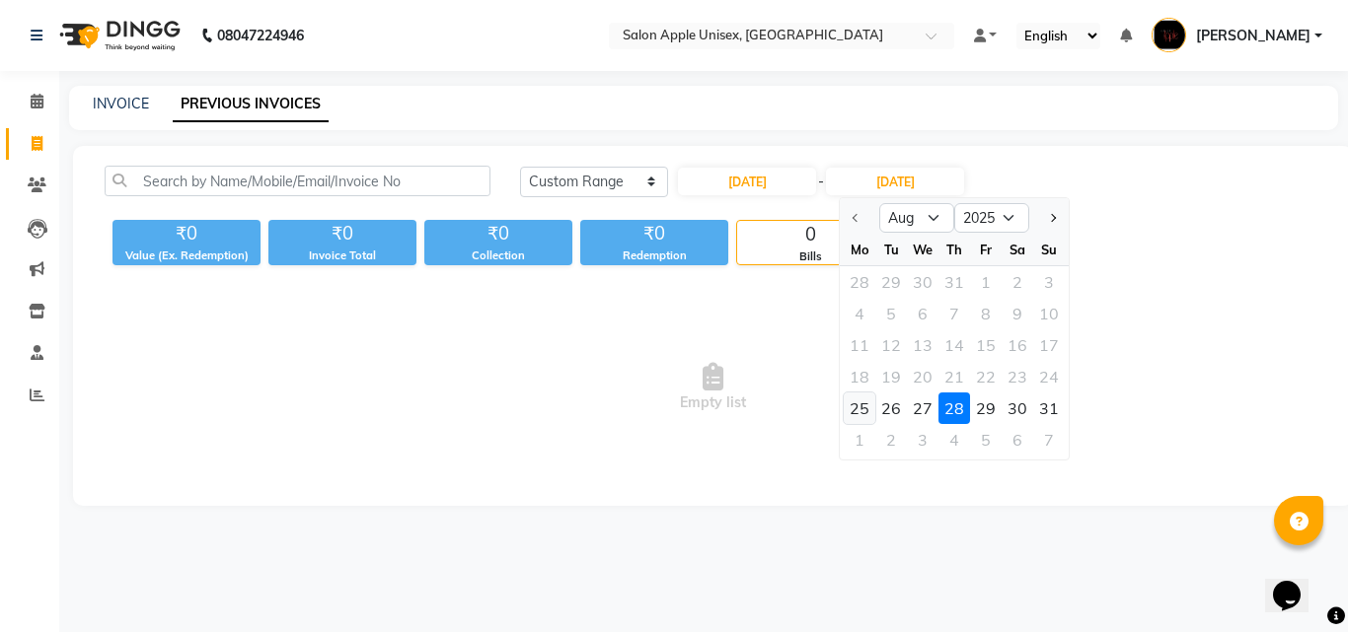
click at [856, 413] on div "25" at bounding box center [860, 409] width 32 height 32
type input "25-08-2025"
